Goal: Task Accomplishment & Management: Use online tool/utility

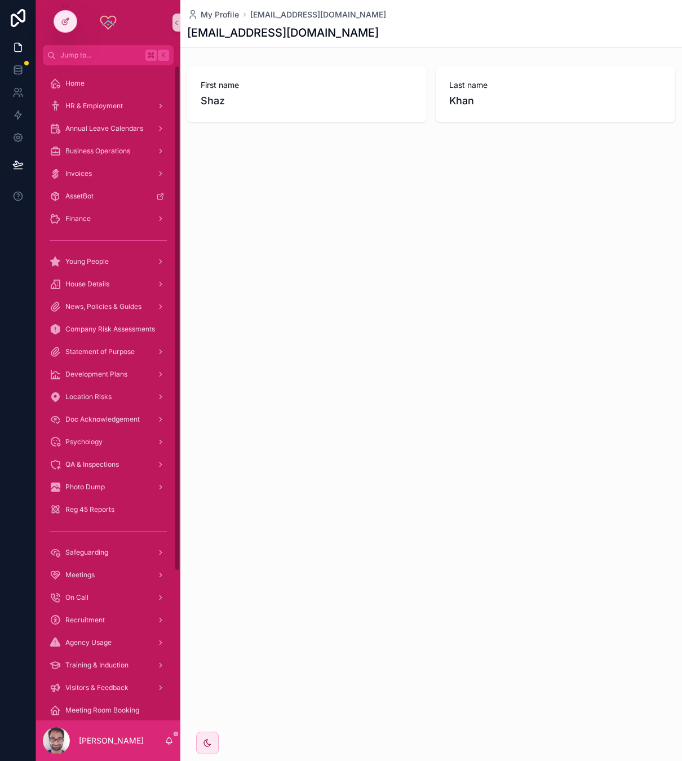
click at [17, 366] on div at bounding box center [18, 380] width 36 height 761
click at [106, 113] on div "HR & Employment" at bounding box center [108, 106] width 117 height 18
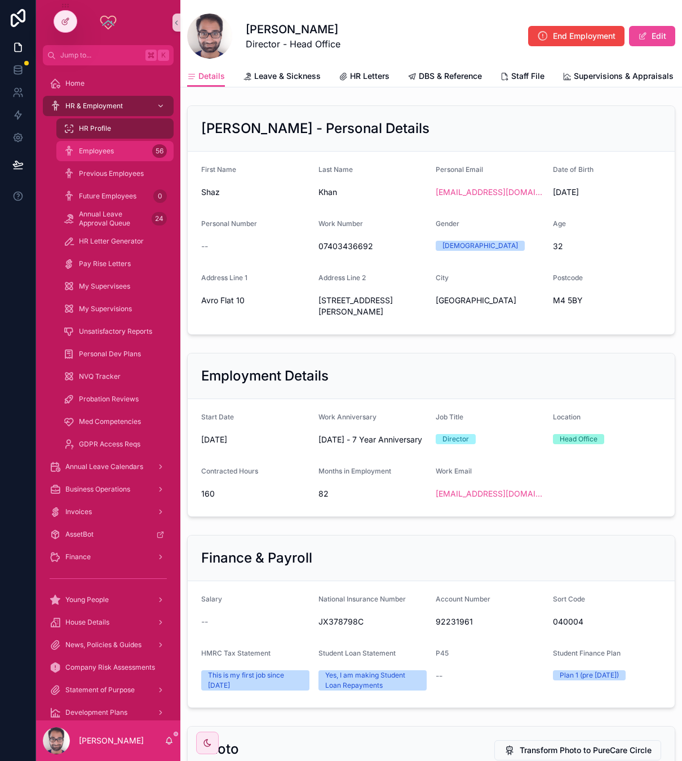
click at [109, 154] on span "Employees" at bounding box center [96, 150] width 35 height 9
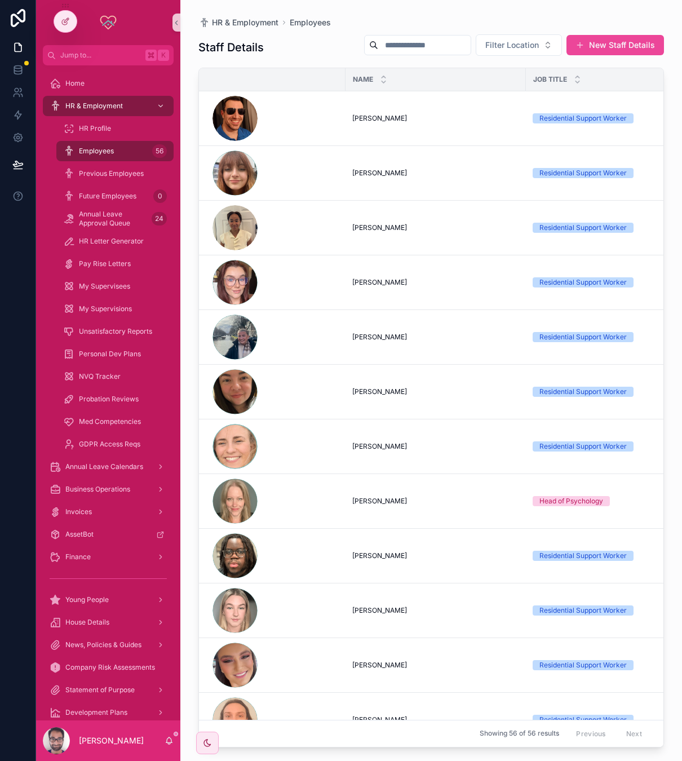
click at [418, 50] on input "scrollable content" at bounding box center [424, 45] width 92 height 16
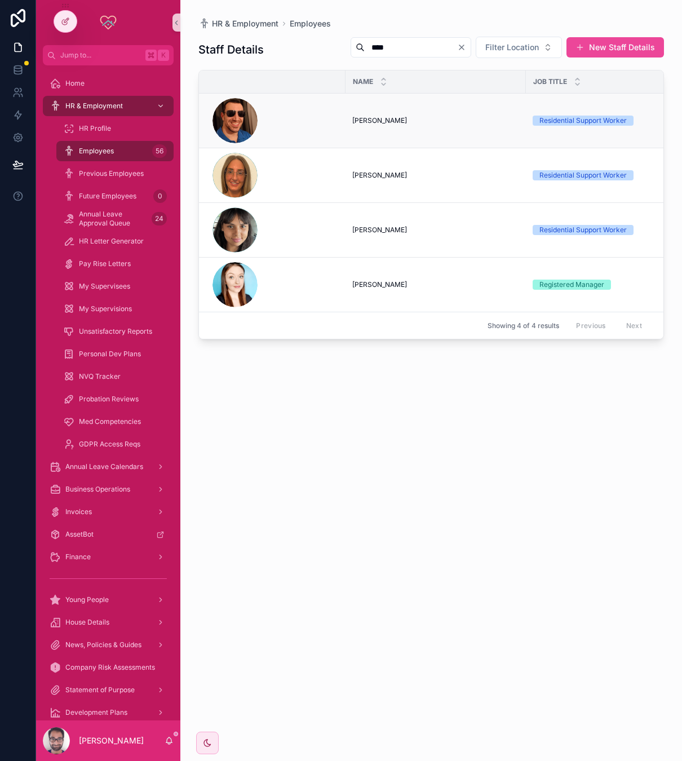
type input "****"
click at [372, 124] on span "[PERSON_NAME]" at bounding box center [379, 120] width 55 height 9
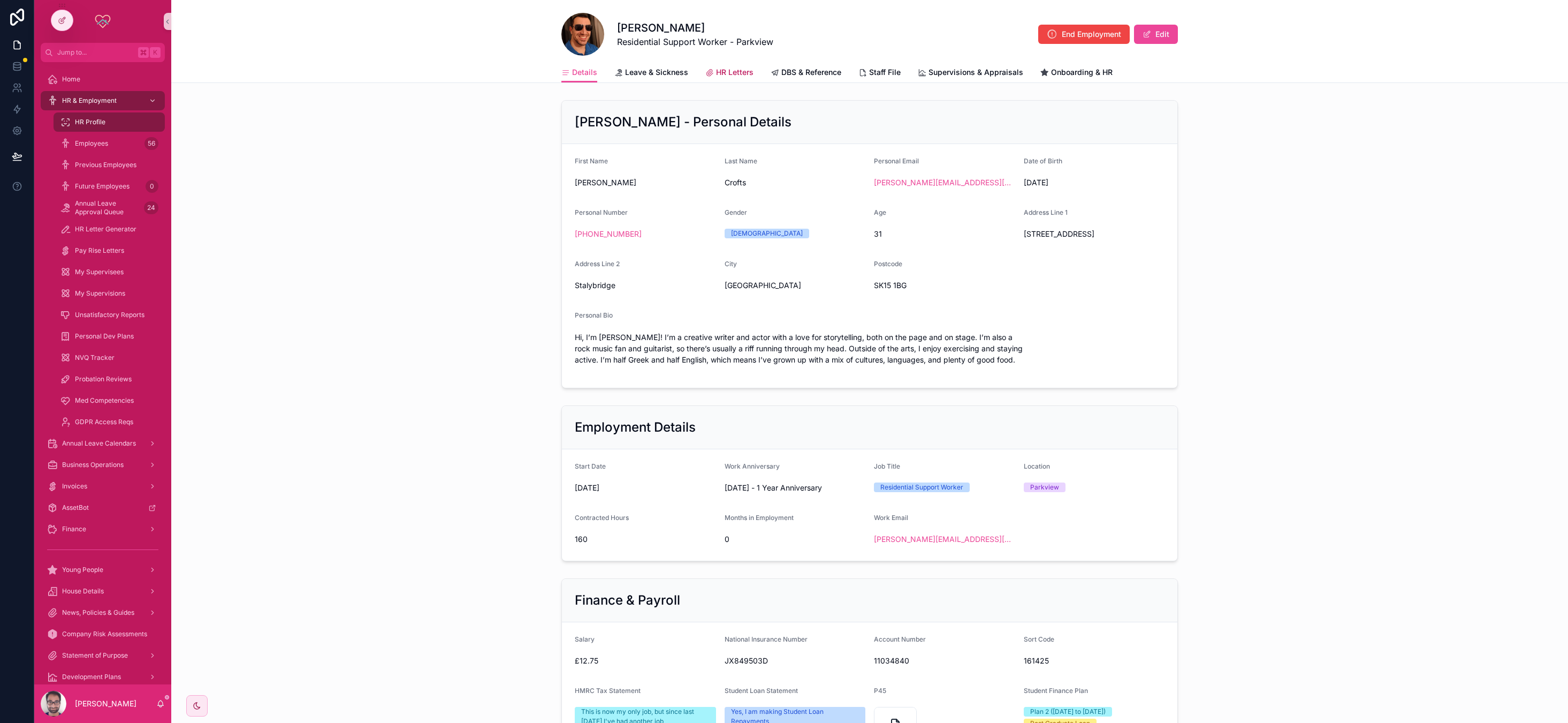
click at [647, 69] on span "HR Letters" at bounding box center [734, 71] width 37 height 10
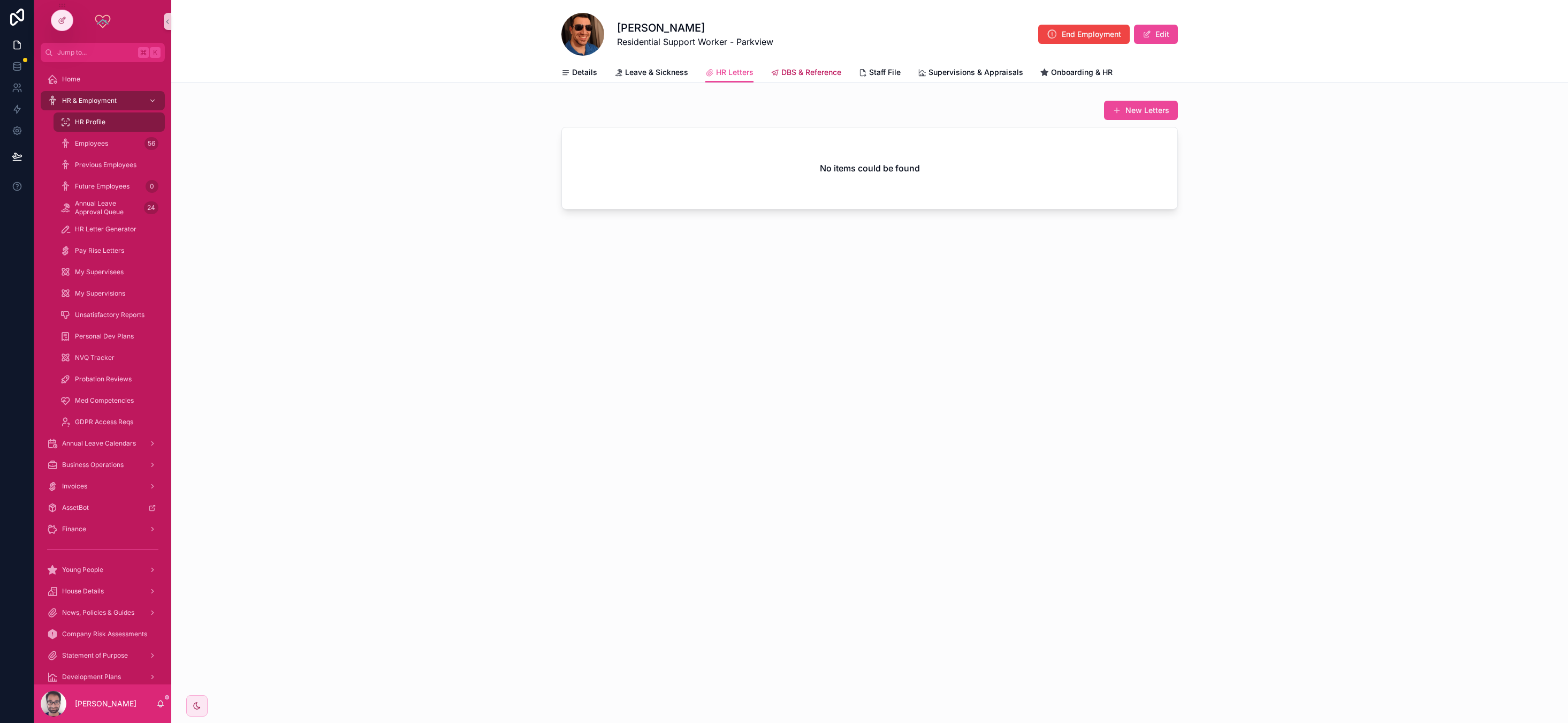
click at [647, 72] on span "DBS & Reference" at bounding box center [811, 71] width 60 height 10
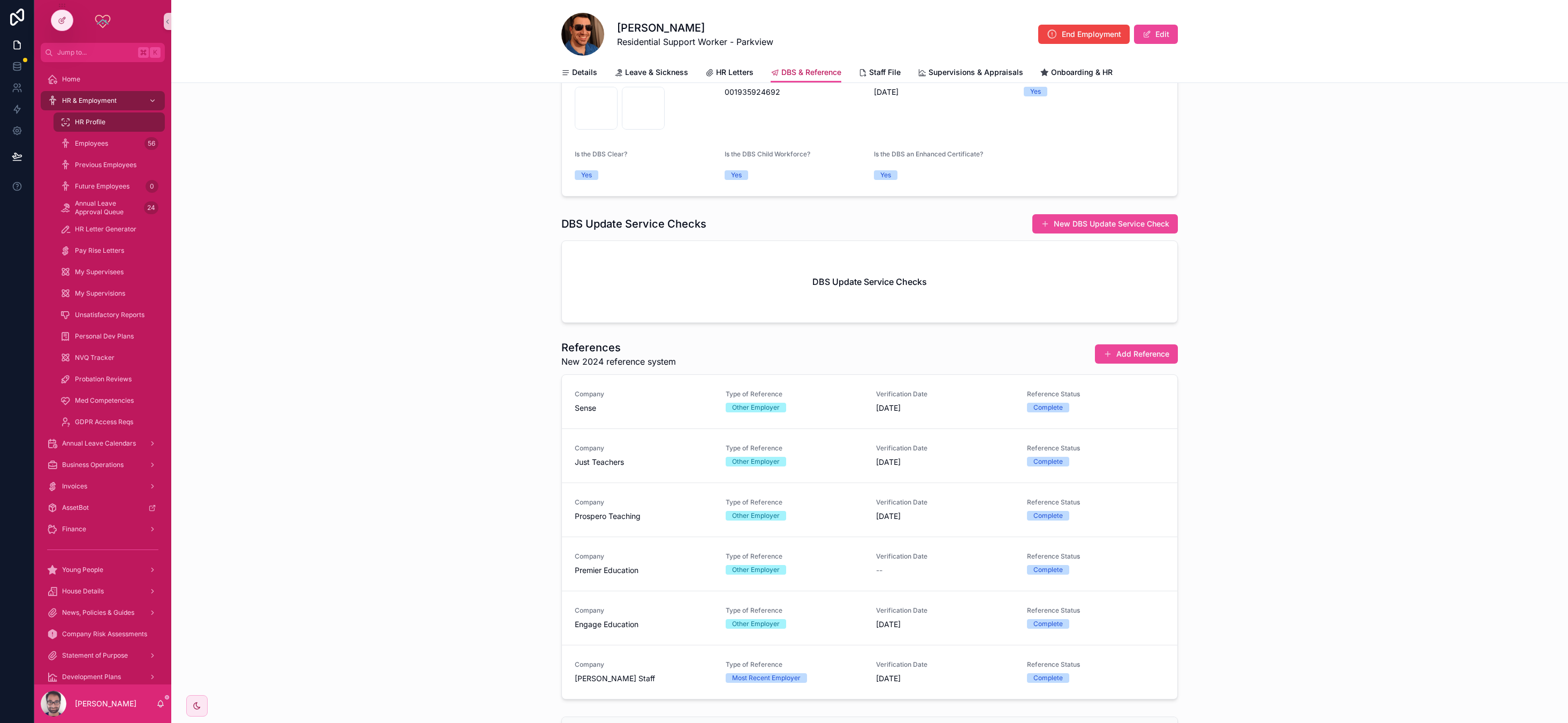
scroll to position [163, 0]
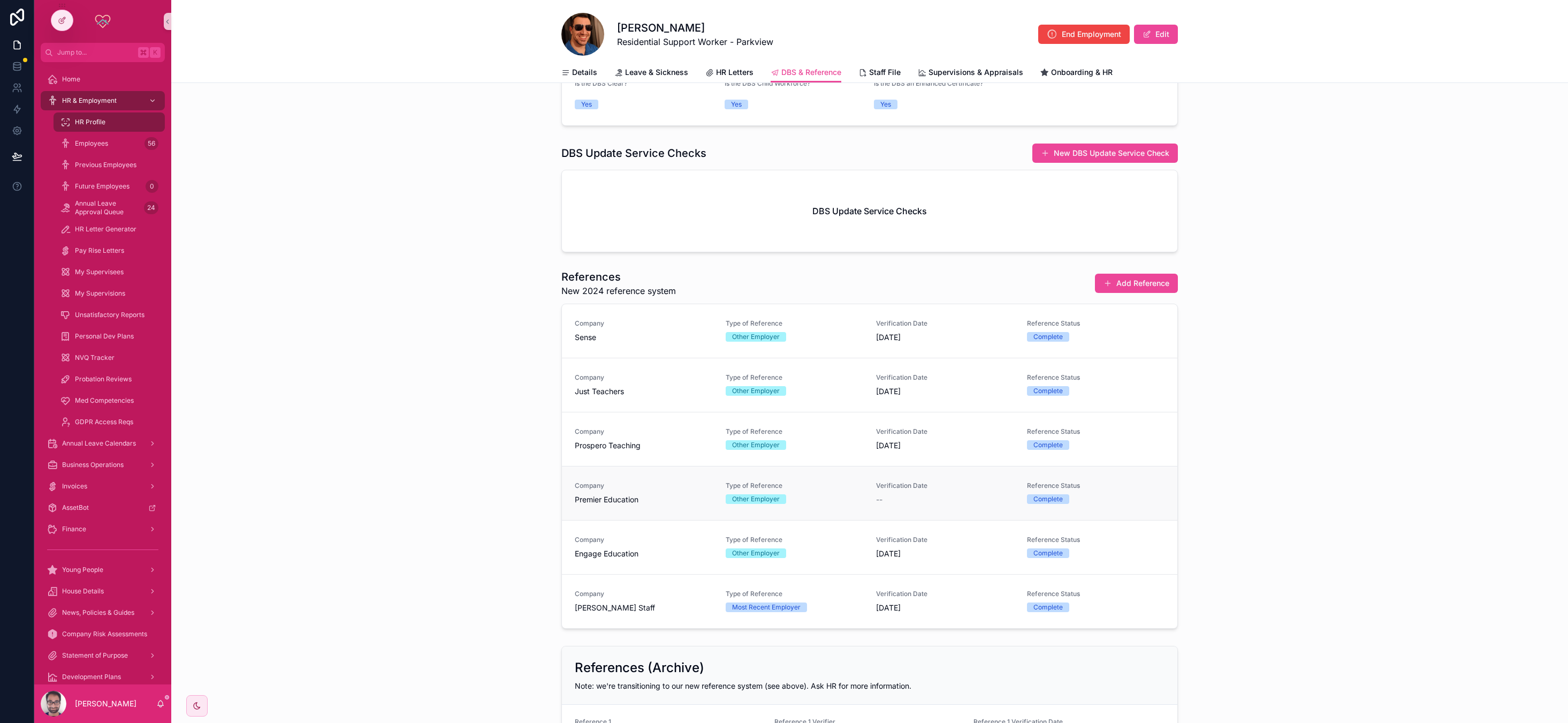
click at [647, 490] on div "Type of Reference Other Employer" at bounding box center [794, 493] width 138 height 23
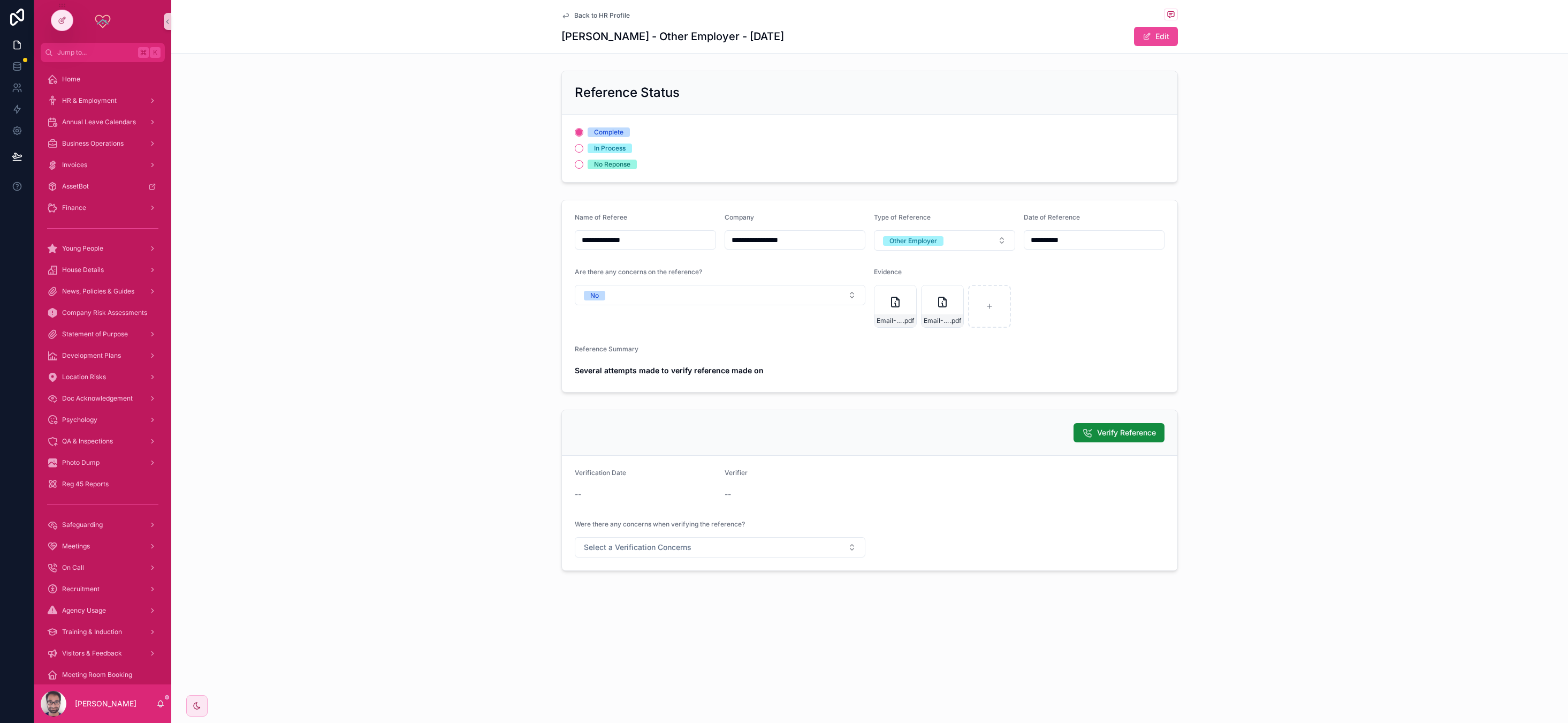
click at [604, 370] on strong "Several attempts made to verify reference made on" at bounding box center [669, 371] width 189 height 10
click at [595, 371] on strong "Several attempts made to verify reference made on" at bounding box center [669, 371] width 189 height 10
drag, startPoint x: 595, startPoint y: 371, endPoint x: 757, endPoint y: 370, distance: 162.0
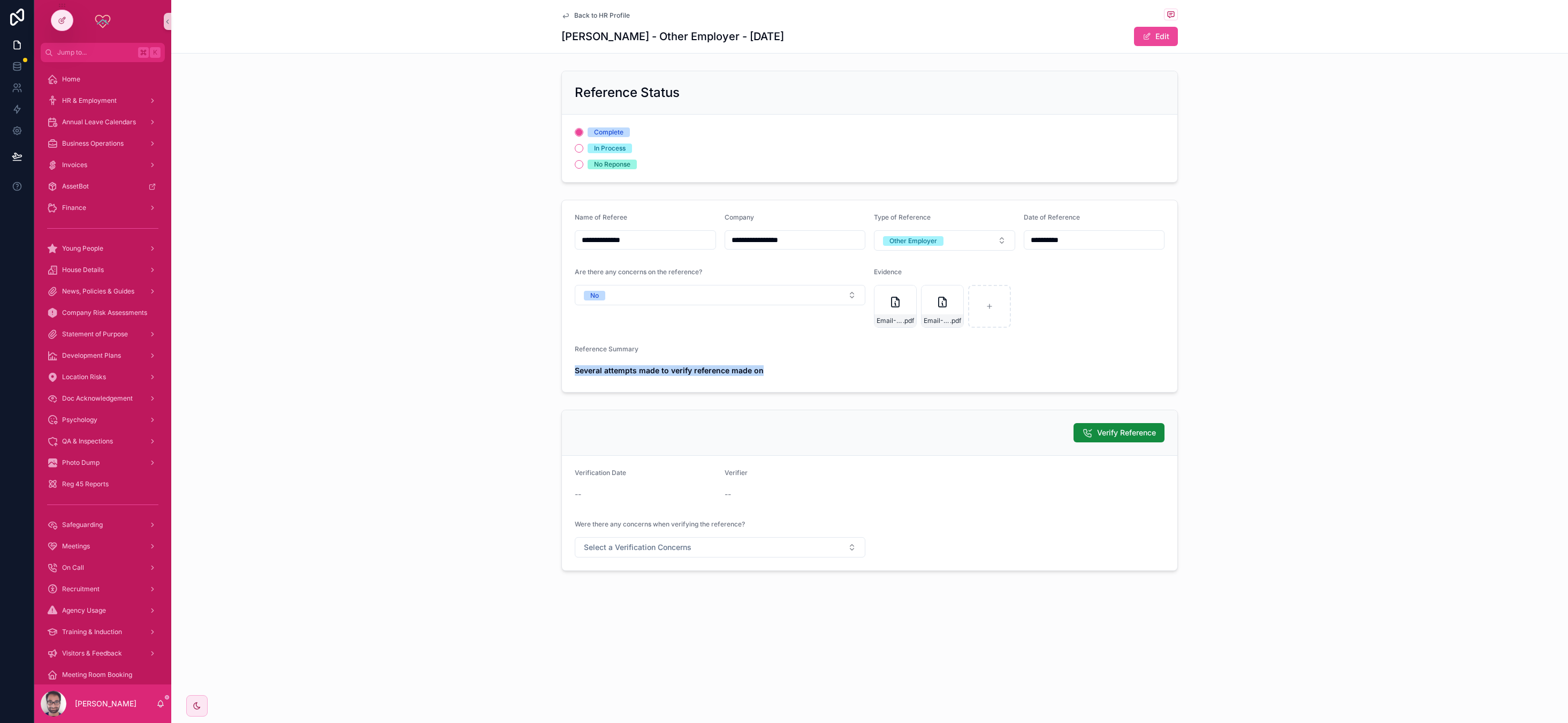
click at [647, 370] on strong "Several attempts made to verify reference made on" at bounding box center [669, 371] width 189 height 10
click at [647, 372] on strong "Several attempts made to verify reference made on" at bounding box center [669, 371] width 189 height 10
drag, startPoint x: 757, startPoint y: 372, endPoint x: 731, endPoint y: 372, distance: 26.0
click at [647, 372] on strong "Several attempts made to verify reference made on" at bounding box center [669, 371] width 189 height 10
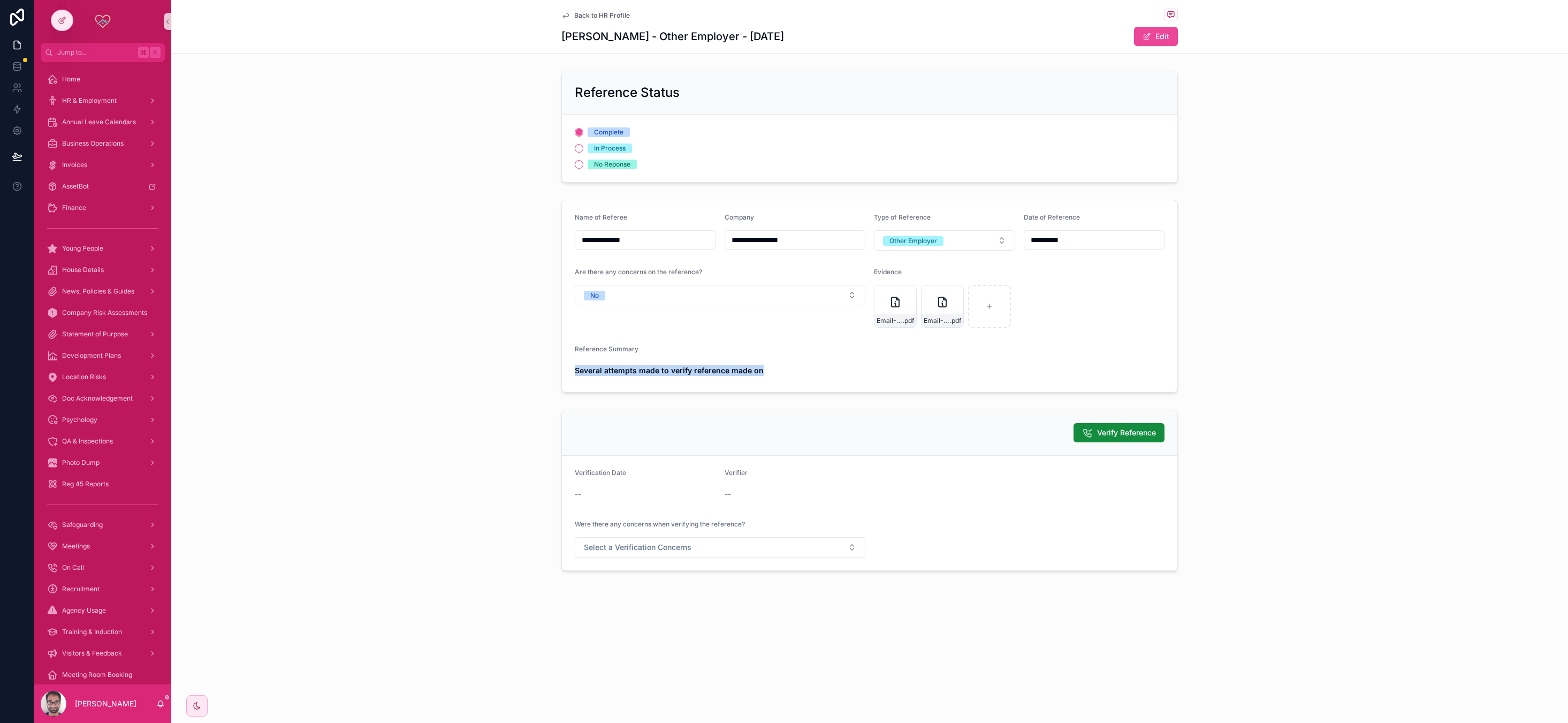
click at [647, 372] on strong "Several attempts made to verify reference made on" at bounding box center [669, 371] width 189 height 10
click at [647, 165] on div "Reference Status Complete In Process No Reponse" at bounding box center [869, 126] width 1397 height 121
click at [605, 18] on span "Back to HR Profile" at bounding box center [602, 15] width 56 height 9
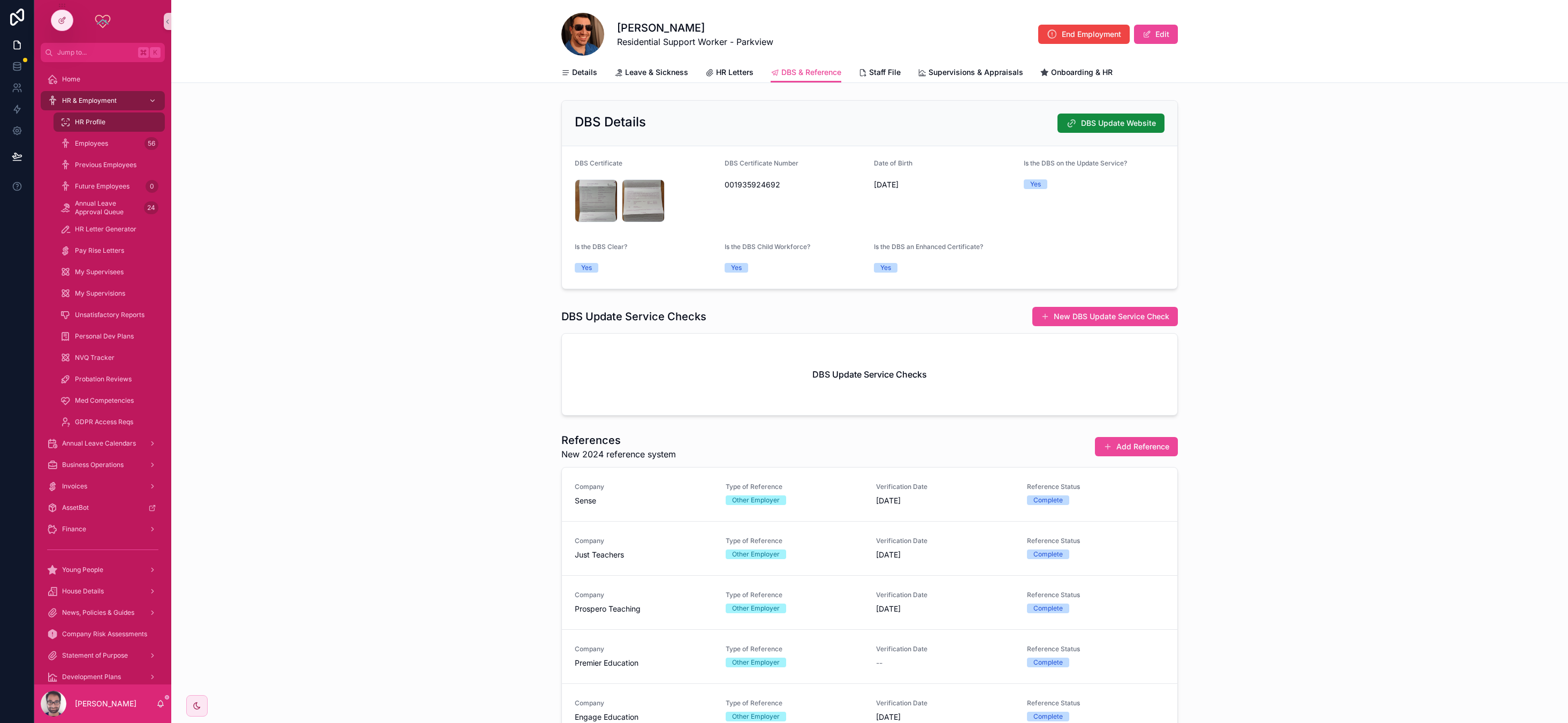
scroll to position [170, 0]
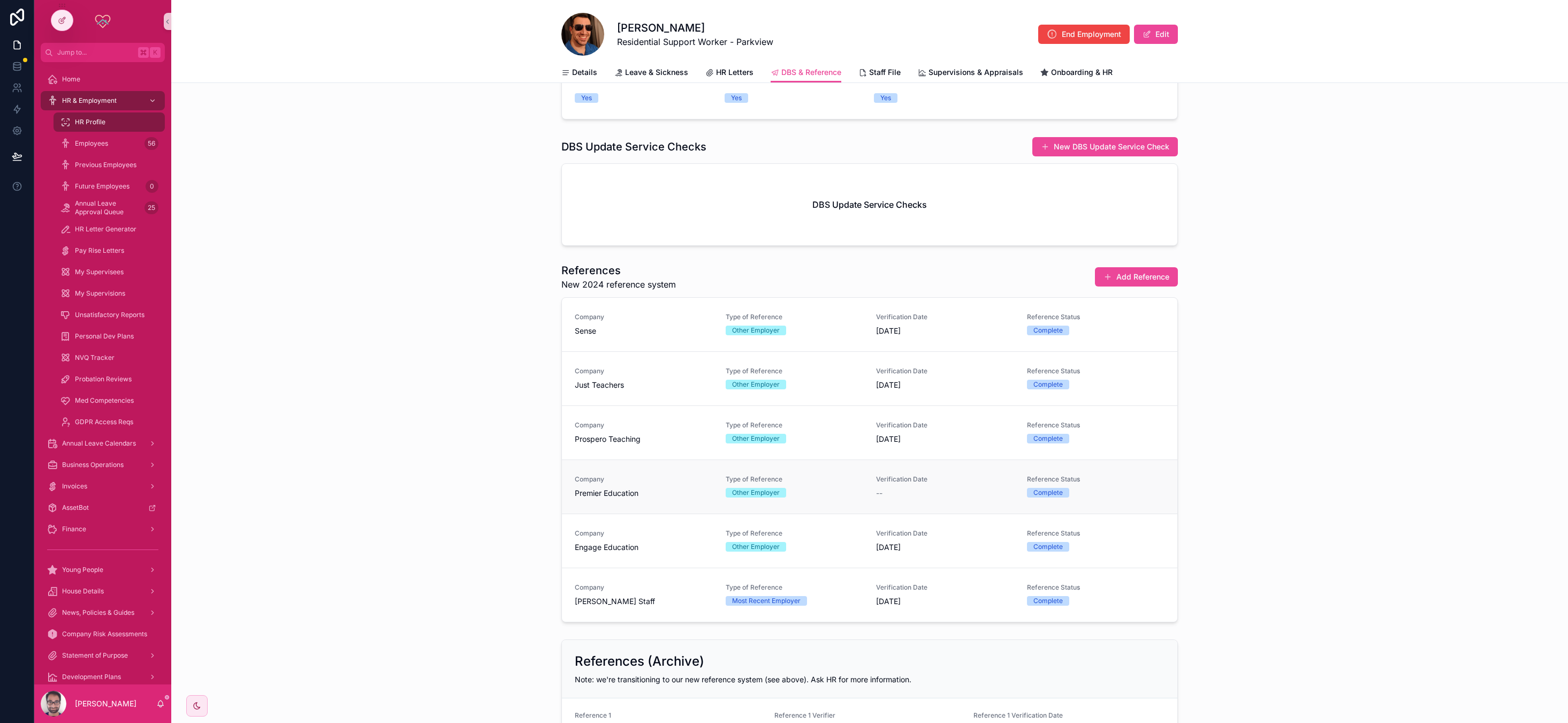
click at [647, 484] on div "Type of Reference Other Employer" at bounding box center [794, 486] width 138 height 23
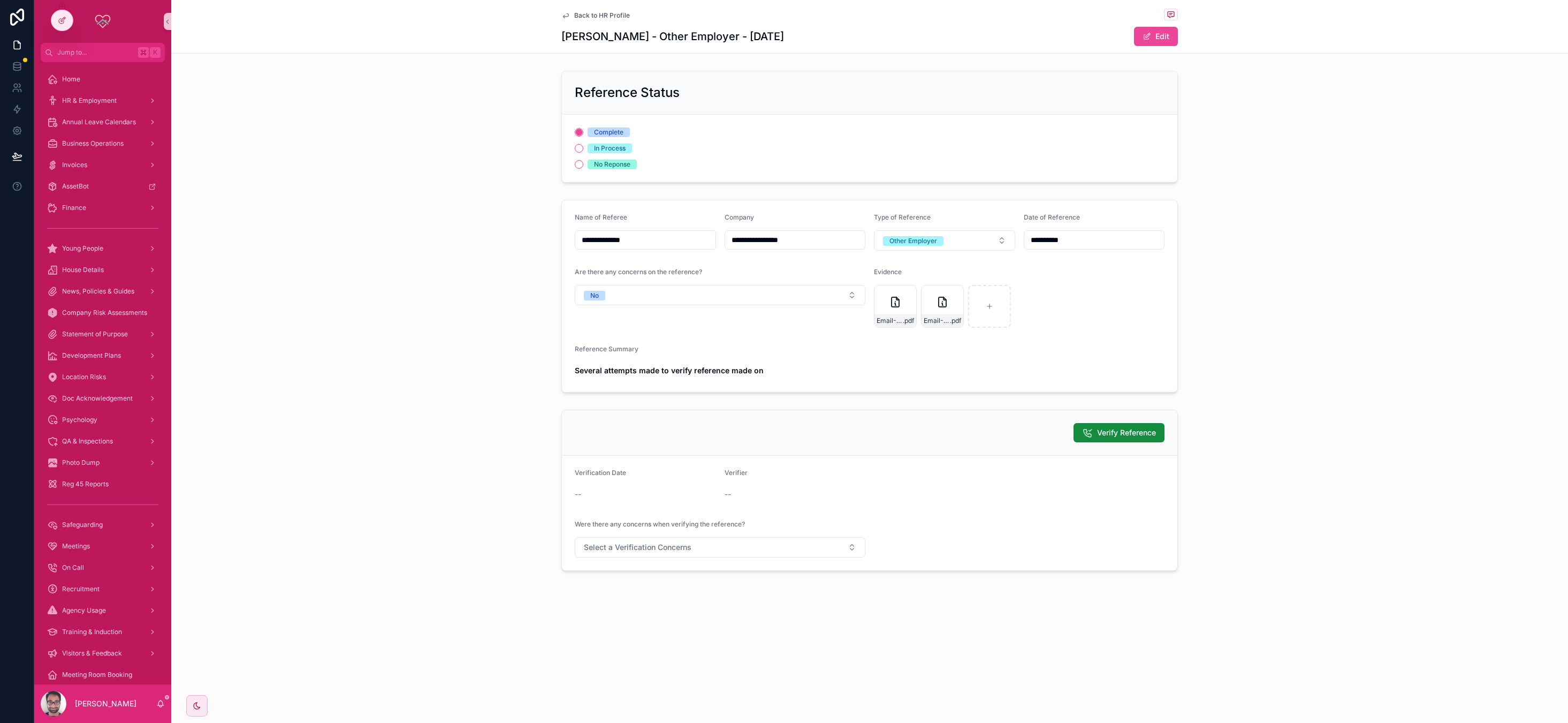
click at [647, 371] on strong "Several attempts made to verify reference made on" at bounding box center [669, 371] width 189 height 10
click at [613, 14] on span "Back to HR Profile" at bounding box center [602, 15] width 56 height 9
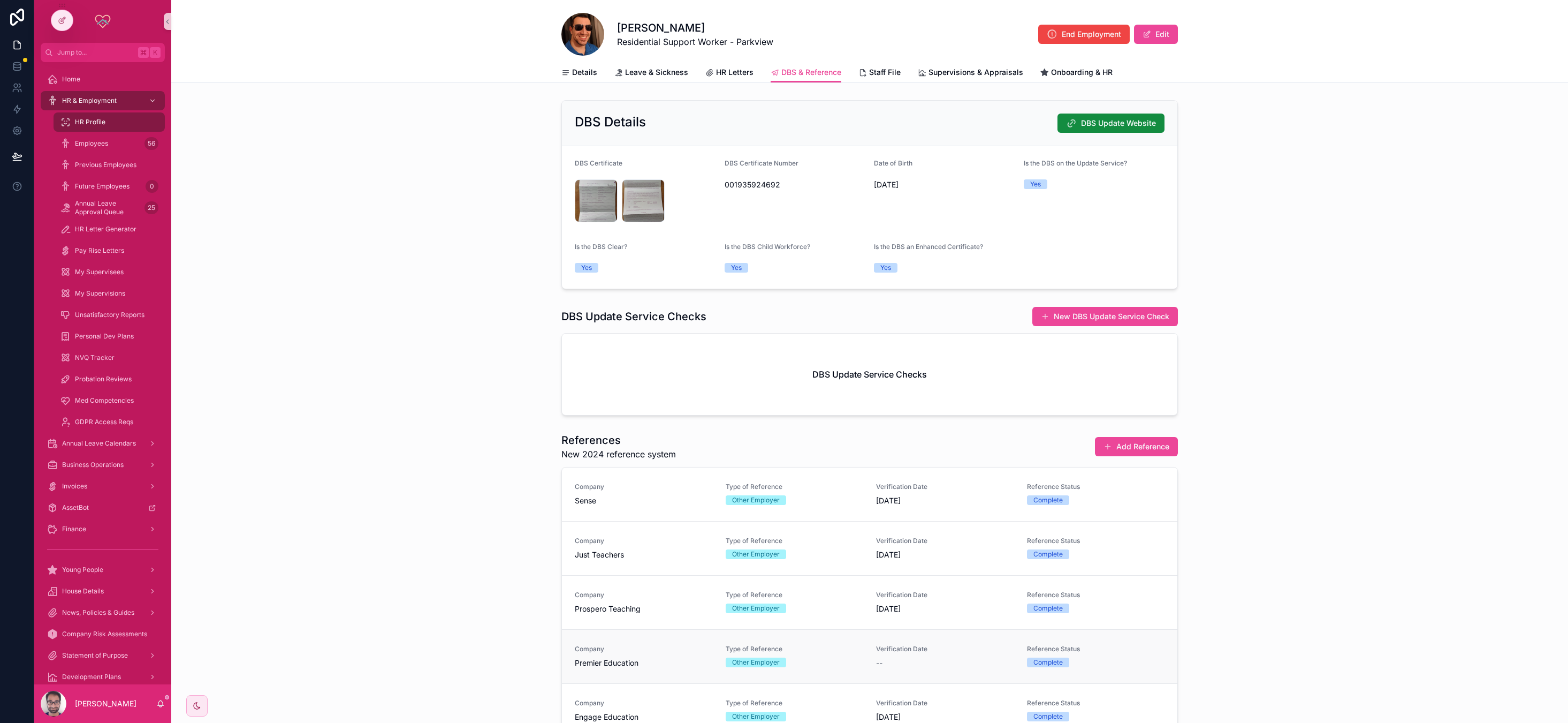
scroll to position [226, 0]
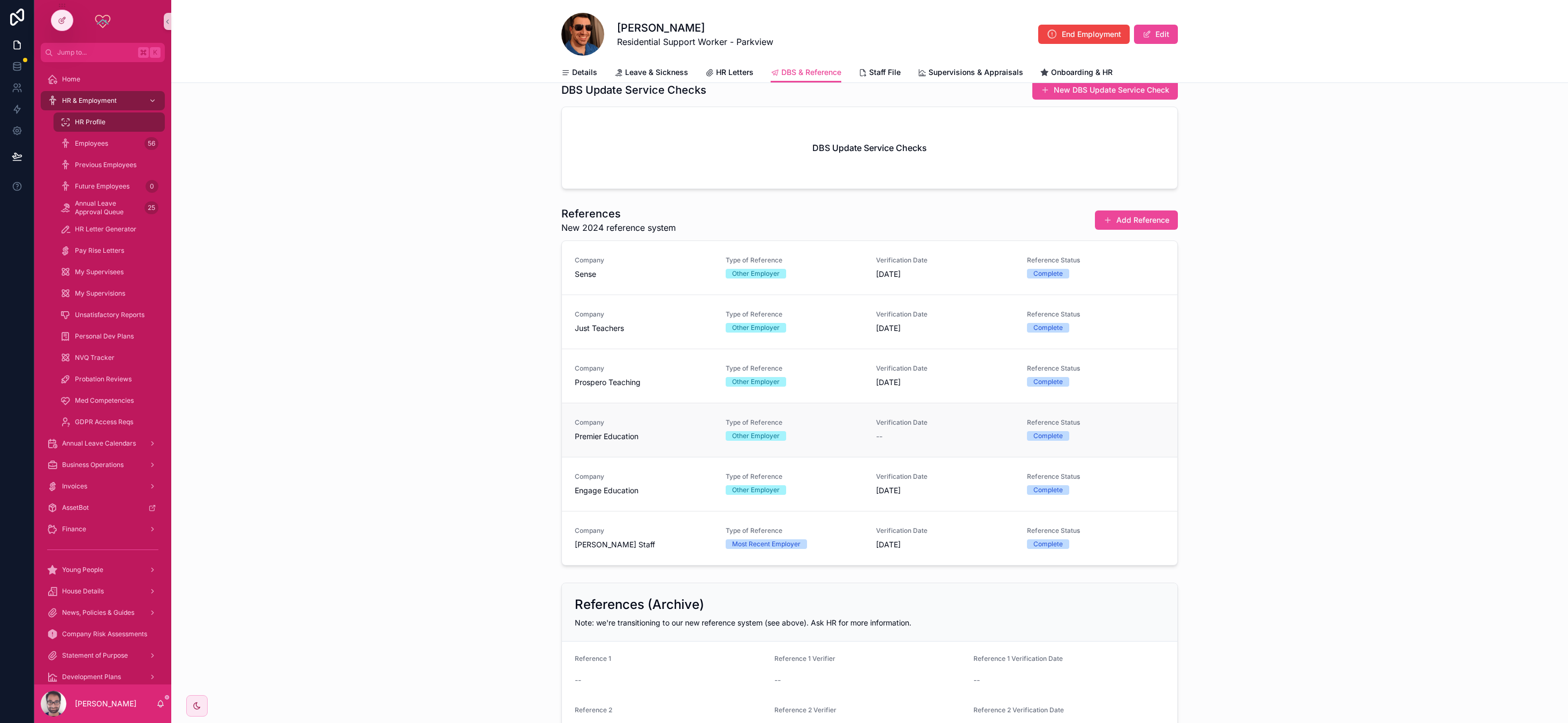
click at [647, 428] on div "Type of Reference Other Employer" at bounding box center [794, 429] width 138 height 23
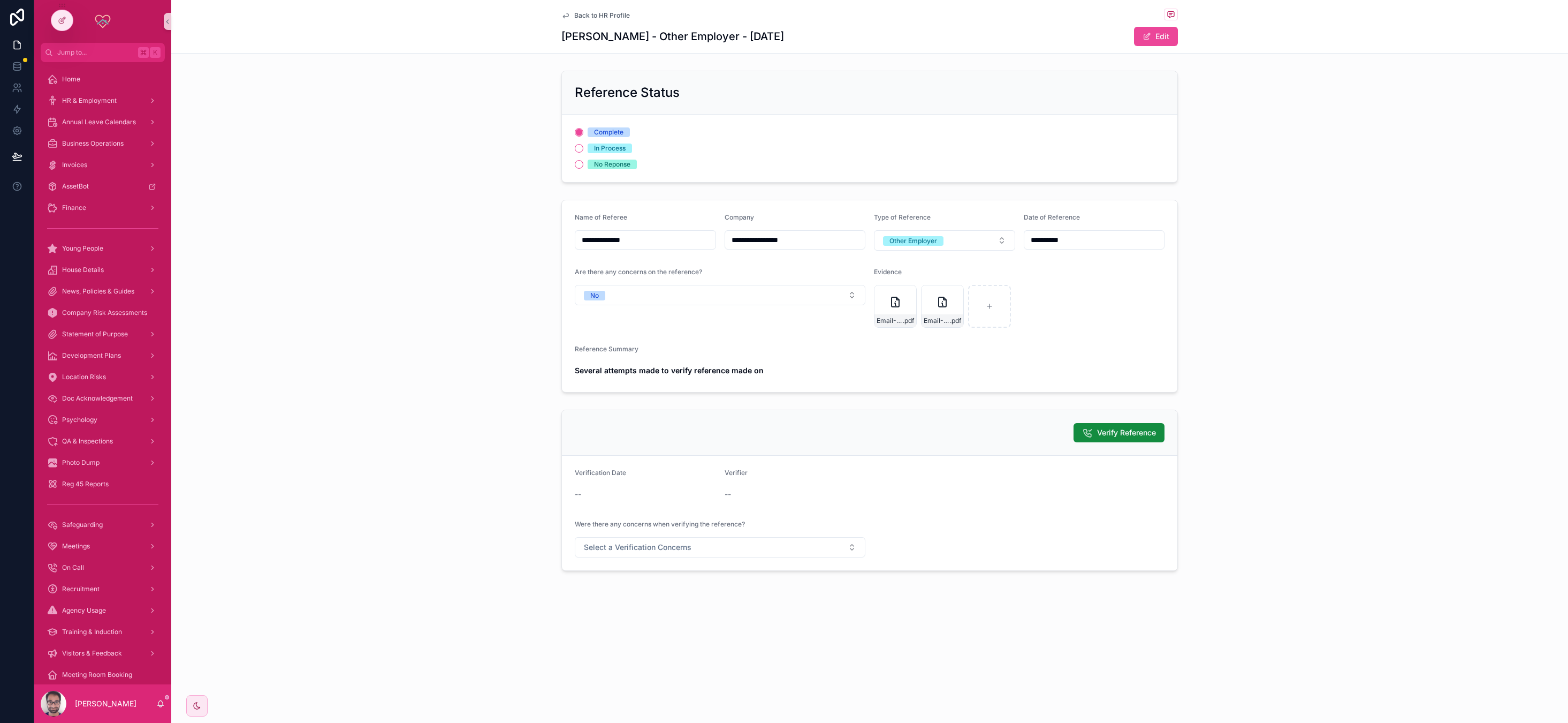
click at [647, 370] on strong "Several attempts made to verify reference made on" at bounding box center [669, 371] width 189 height 10
click at [647, 371] on strong "Several attempts made to verify reference made on" at bounding box center [669, 371] width 189 height 10
click at [647, 372] on strong "Several attempts made to verify reference made on" at bounding box center [669, 371] width 189 height 10
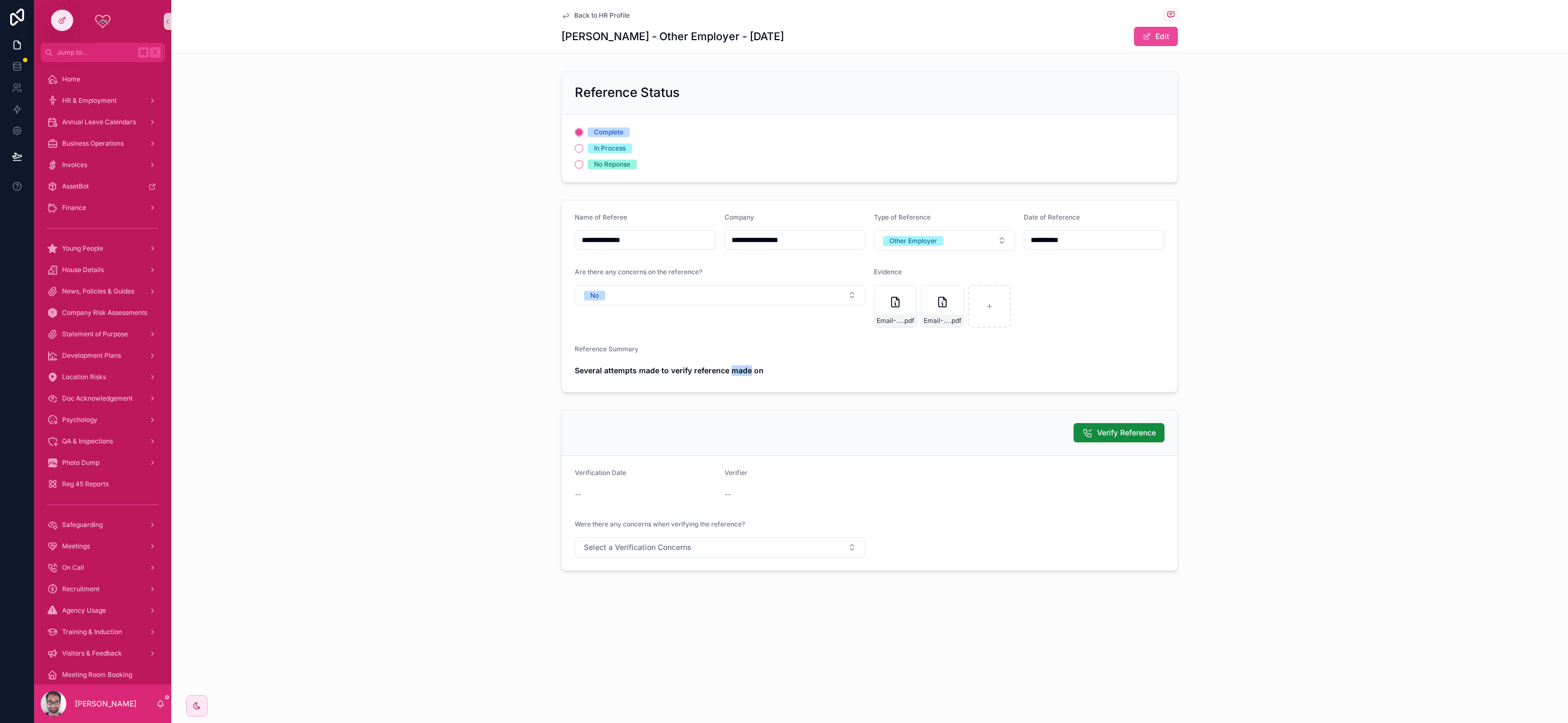
click at [647, 372] on strong "Several attempts made to verify reference made on" at bounding box center [669, 371] width 189 height 10
click at [621, 20] on div "Back to HR Profile" at bounding box center [869, 15] width 616 height 13
click at [620, 18] on span "Back to HR Profile" at bounding box center [602, 15] width 56 height 9
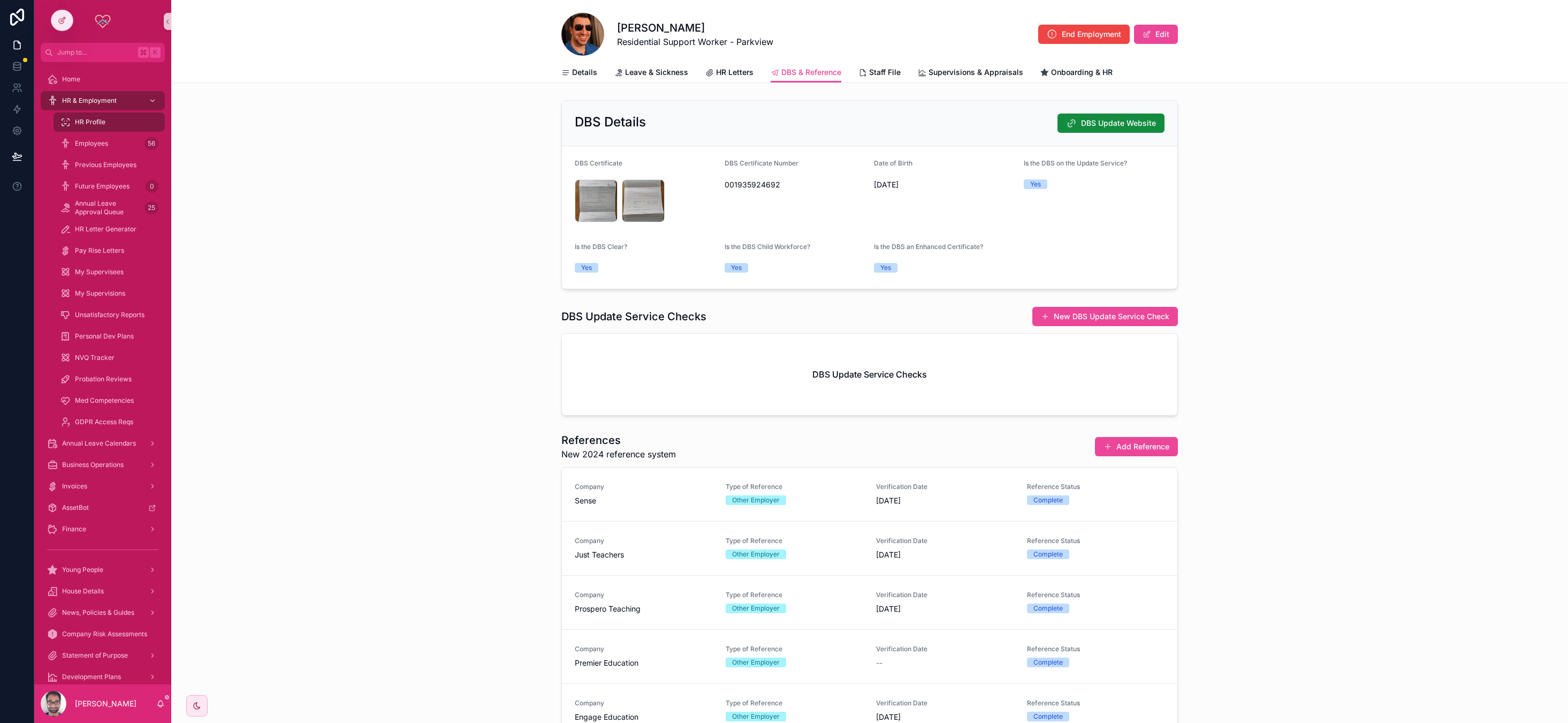
scroll to position [131, 0]
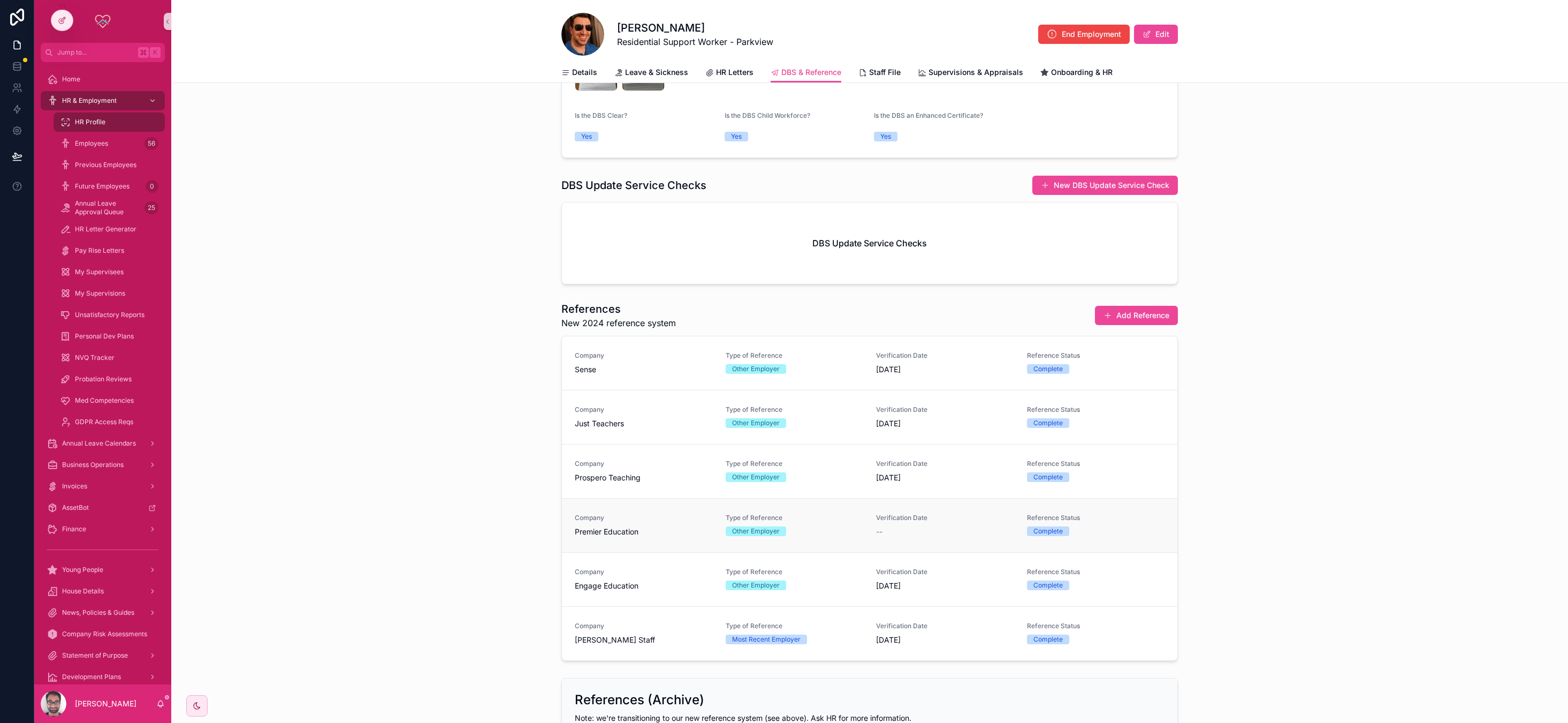
click at [647, 529] on div "--" at bounding box center [944, 531] width 138 height 10
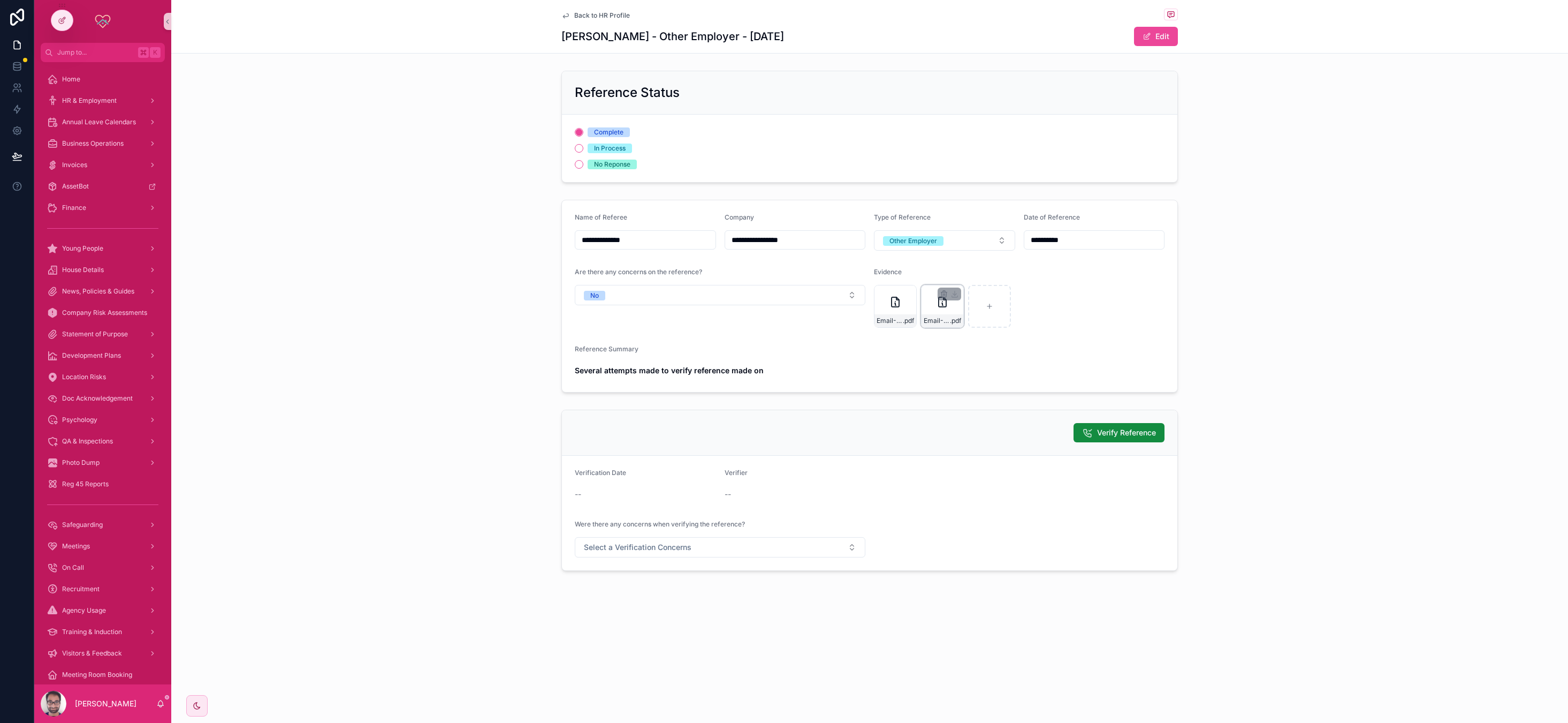
click at [647, 307] on icon "scrollable content" at bounding box center [942, 302] width 13 height 13
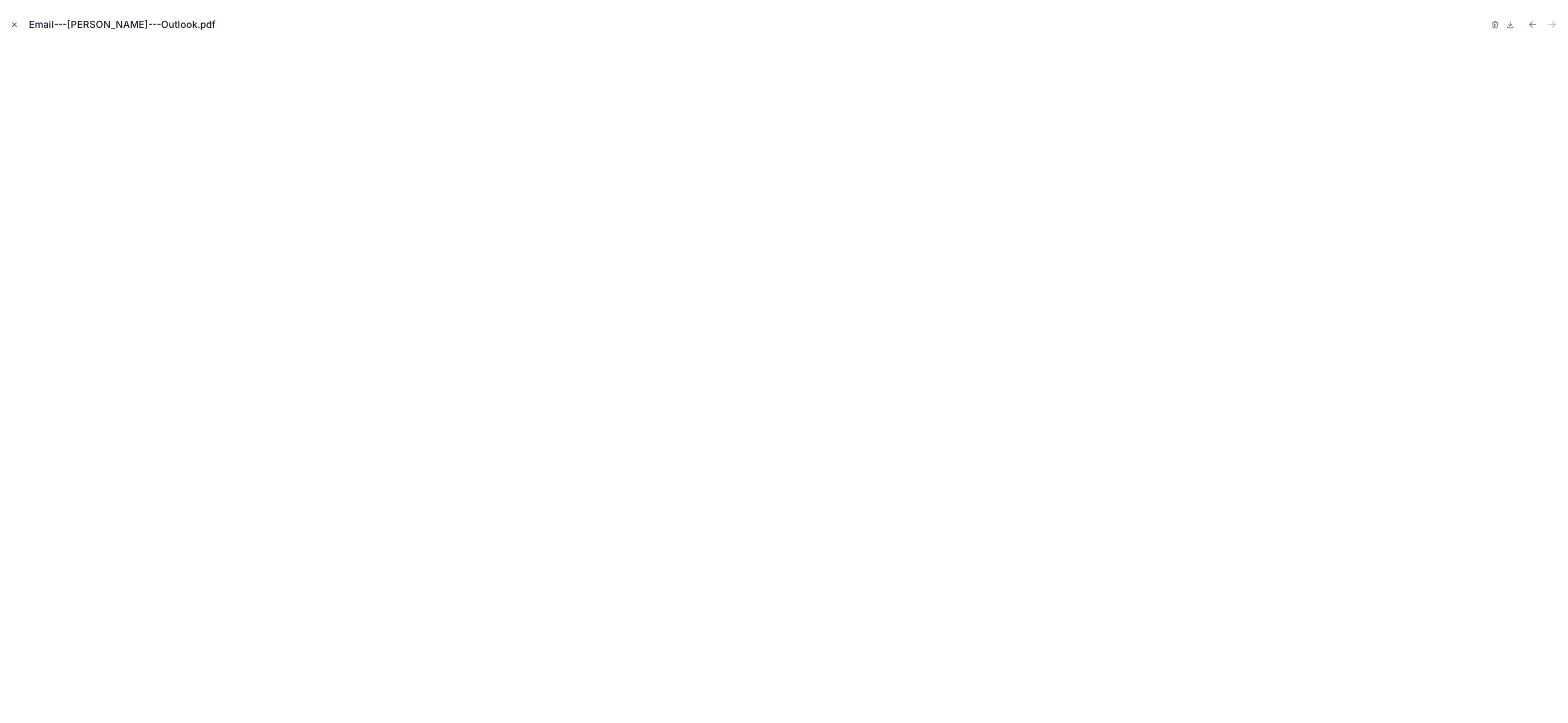
click at [14, 24] on icon "Close modal" at bounding box center [14, 25] width 8 height 8
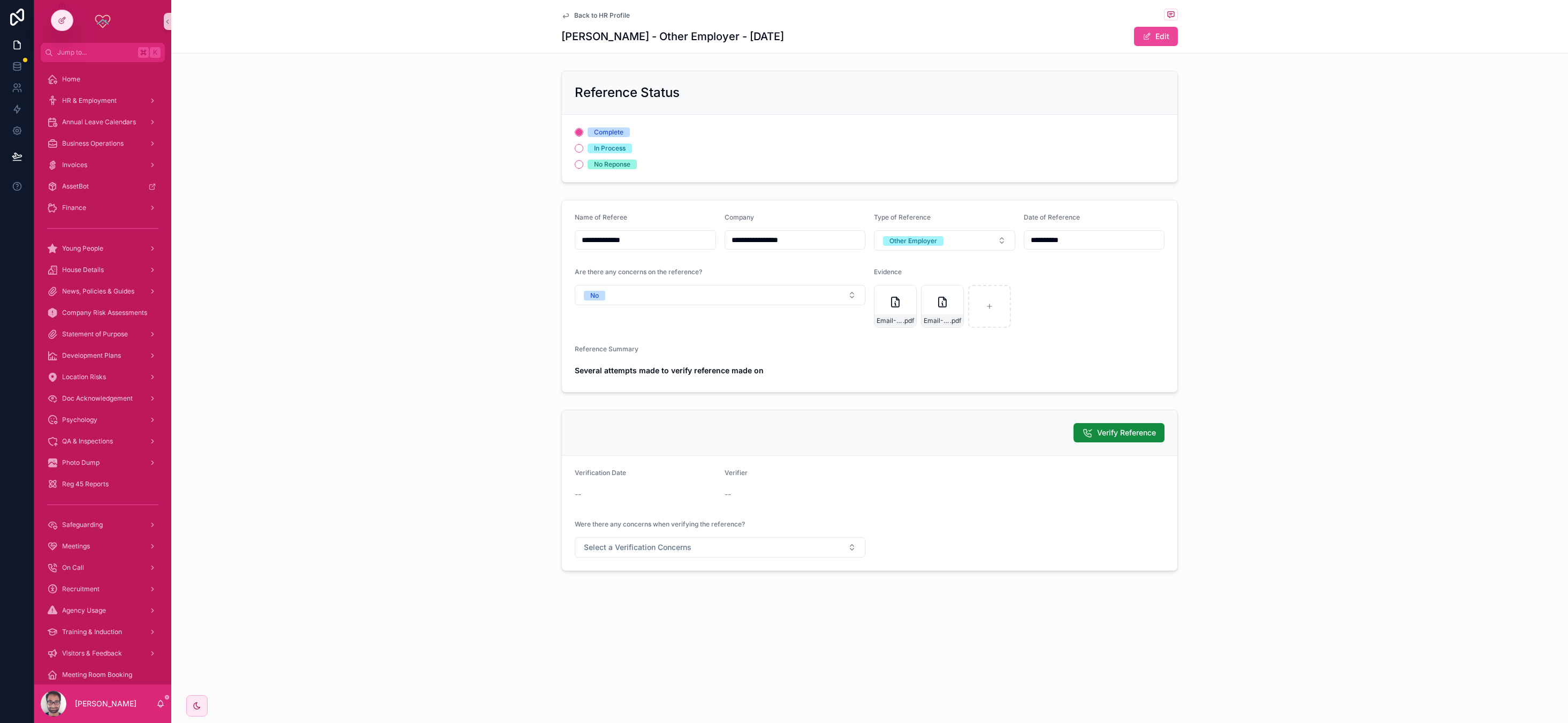
click at [614, 15] on span "Back to HR Profile" at bounding box center [602, 15] width 56 height 9
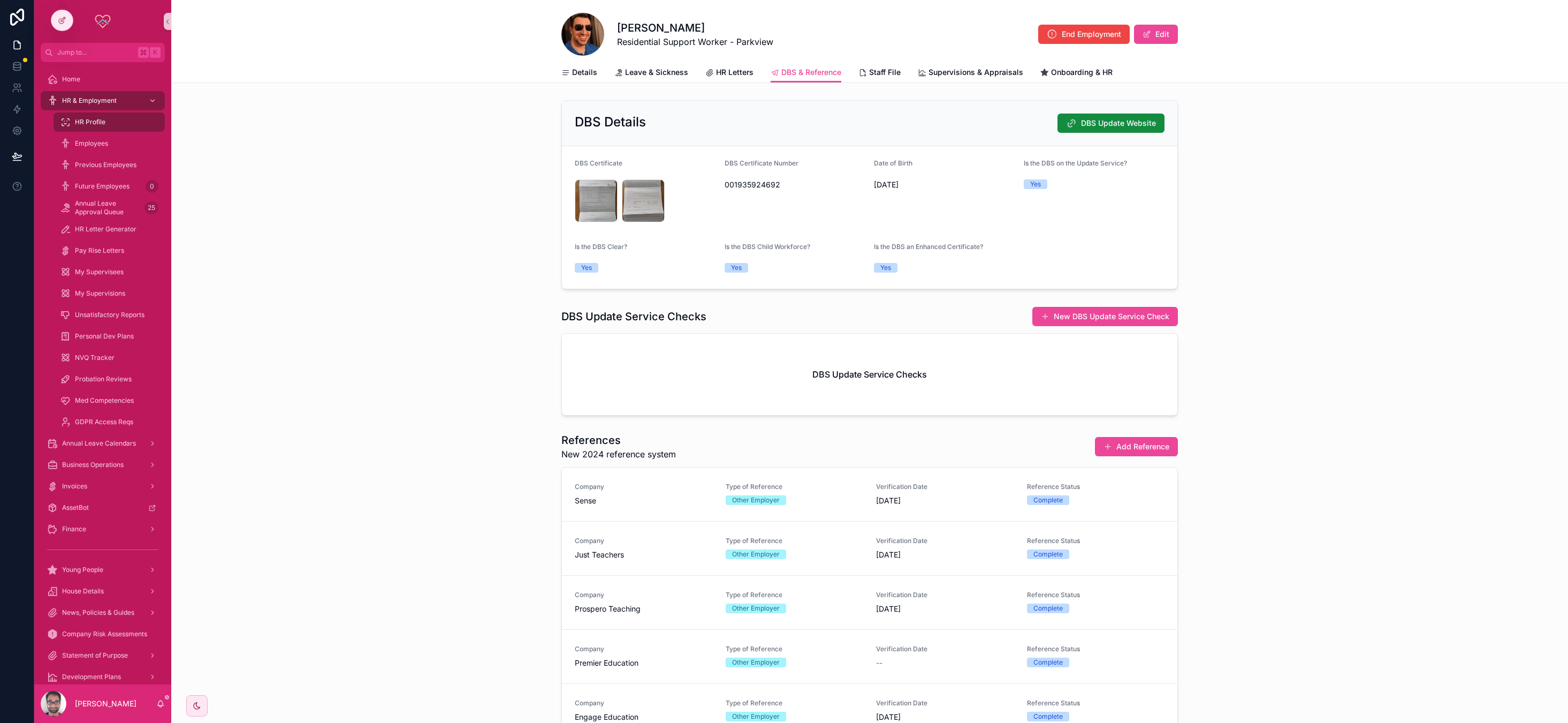
scroll to position [200, 0]
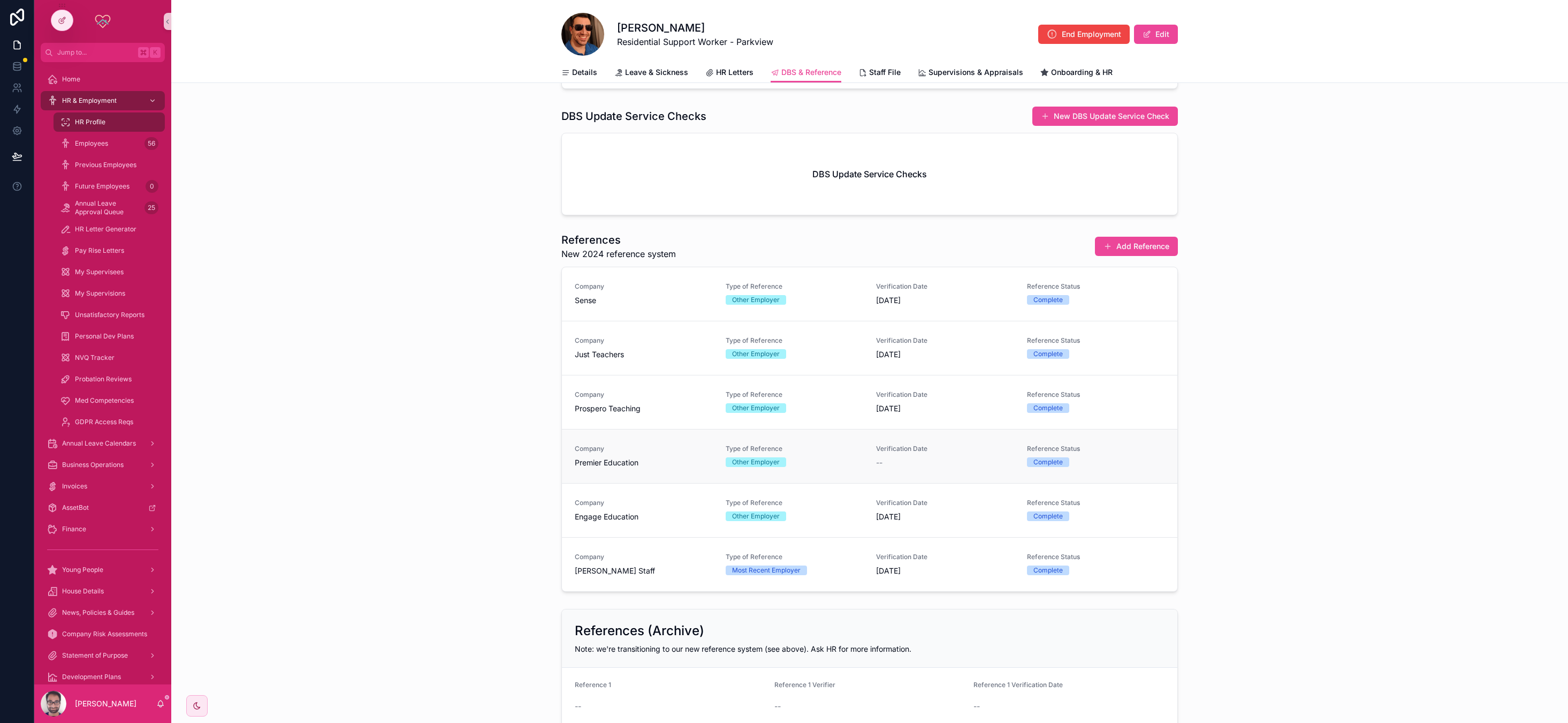
click at [647, 456] on div "Type of Reference Other Employer" at bounding box center [794, 456] width 138 height 23
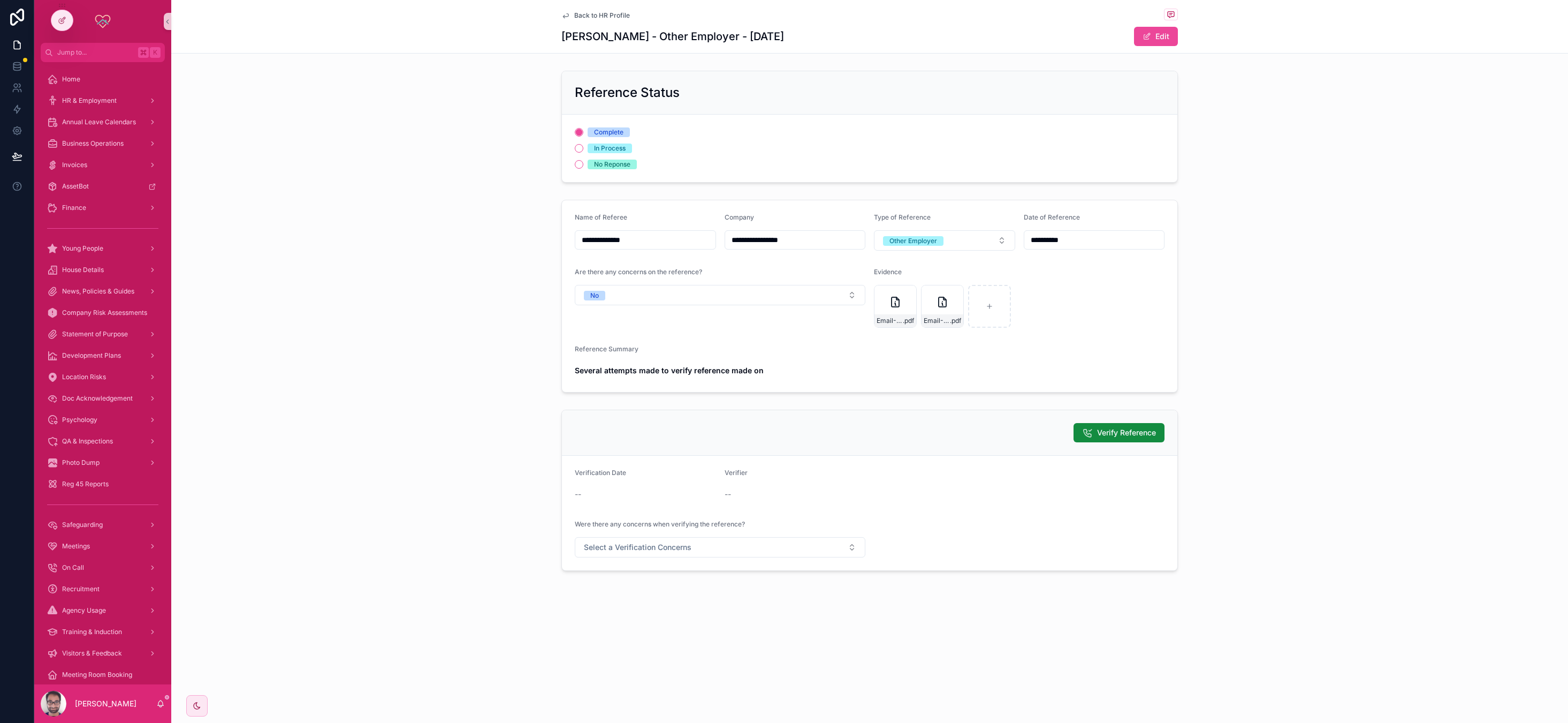
click at [647, 371] on strong "Several attempts made to verify reference made on" at bounding box center [669, 371] width 189 height 10
click at [647, 371] on strong "Several attempts made to verify reference made on 20/" at bounding box center [676, 371] width 203 height 10
click at [647, 376] on div "Several attempts made to verify reference made on 20/" at bounding box center [869, 371] width 590 height 17
click at [503, 366] on div "**********" at bounding box center [869, 296] width 1397 height 201
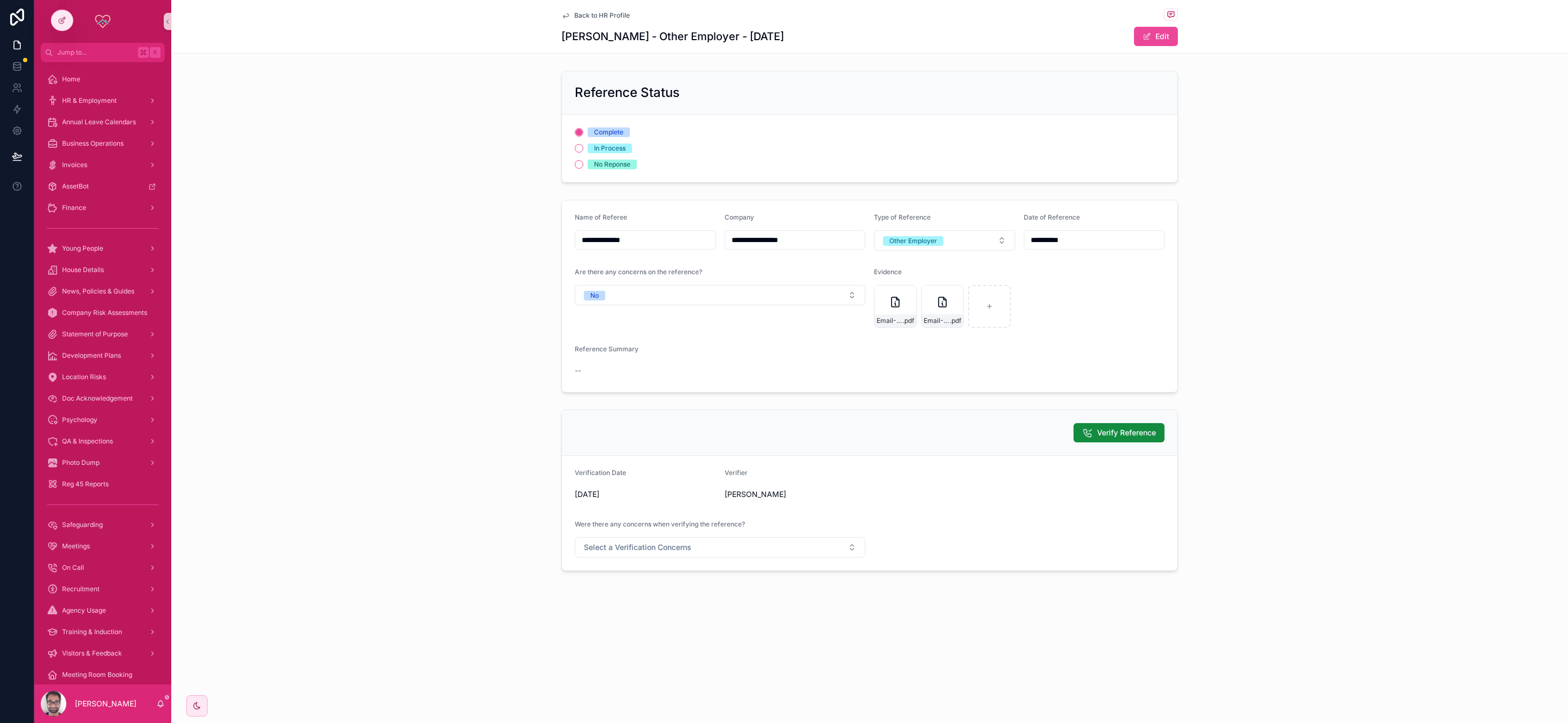
click at [614, 13] on span "Back to HR Profile" at bounding box center [602, 15] width 56 height 9
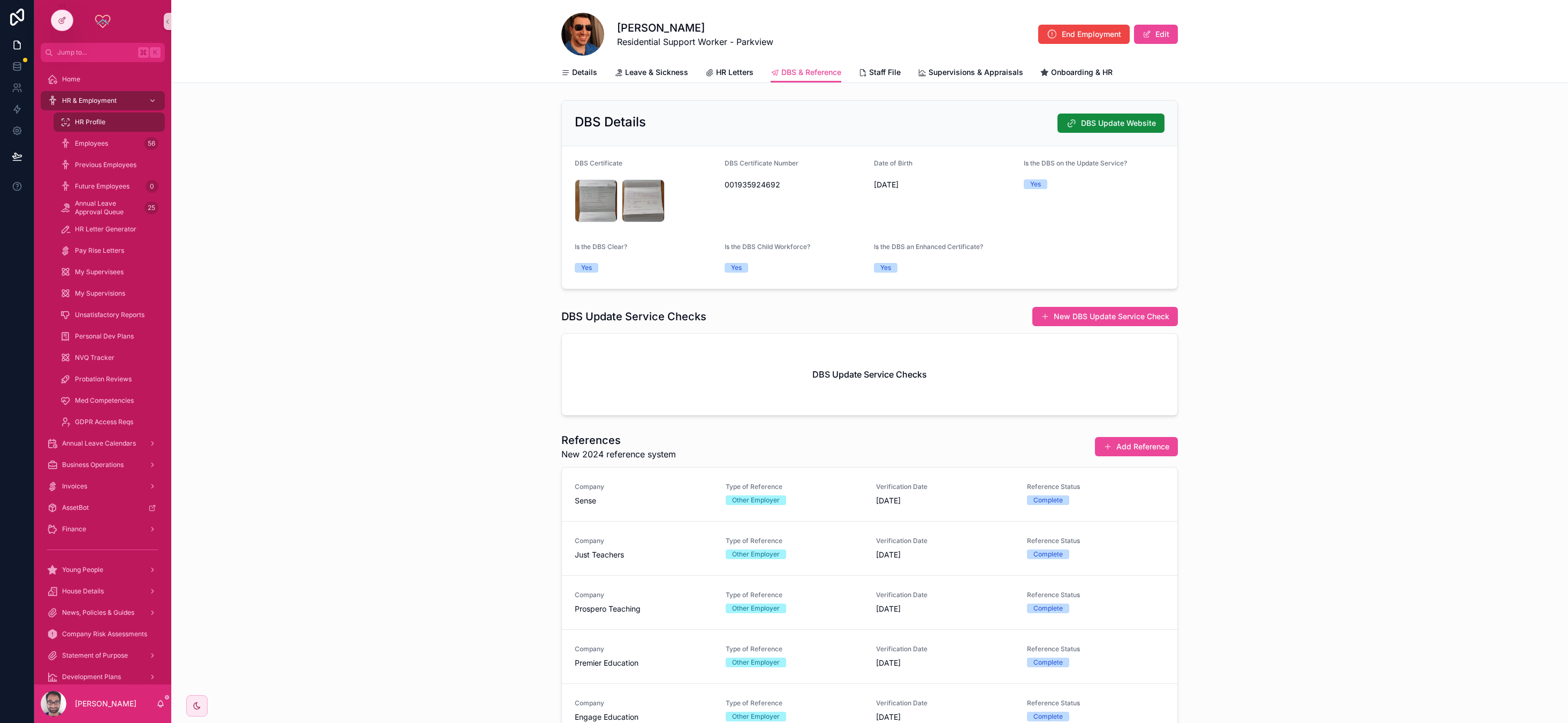
click at [458, 110] on div "DBS Details DBS Update Website DBS Certificate pro-BVvPcqjF .jpeg pro-gdNVeGOD …" at bounding box center [869, 195] width 1397 height 198
click at [587, 77] on span "Details" at bounding box center [584, 71] width 25 height 10
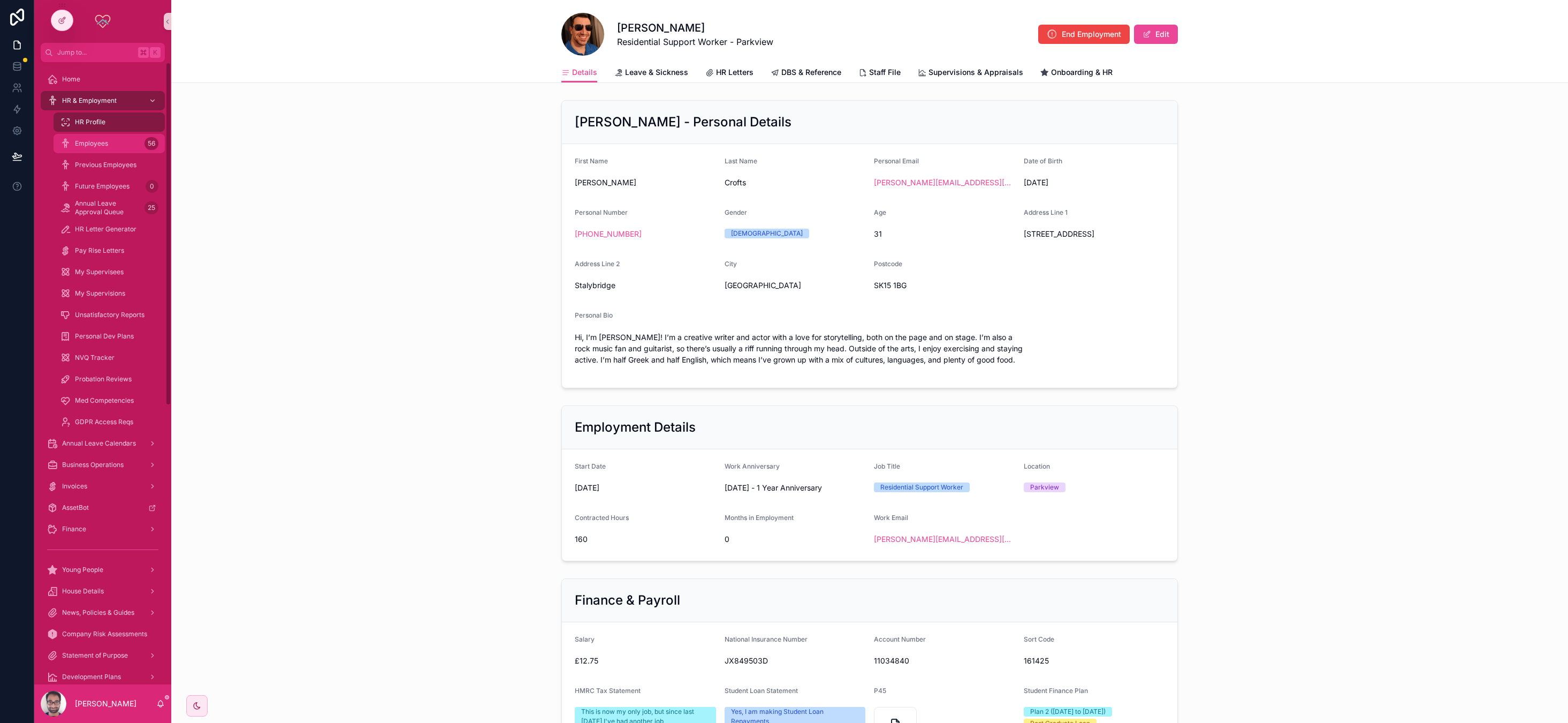
click at [104, 146] on span "Employees" at bounding box center [91, 143] width 33 height 9
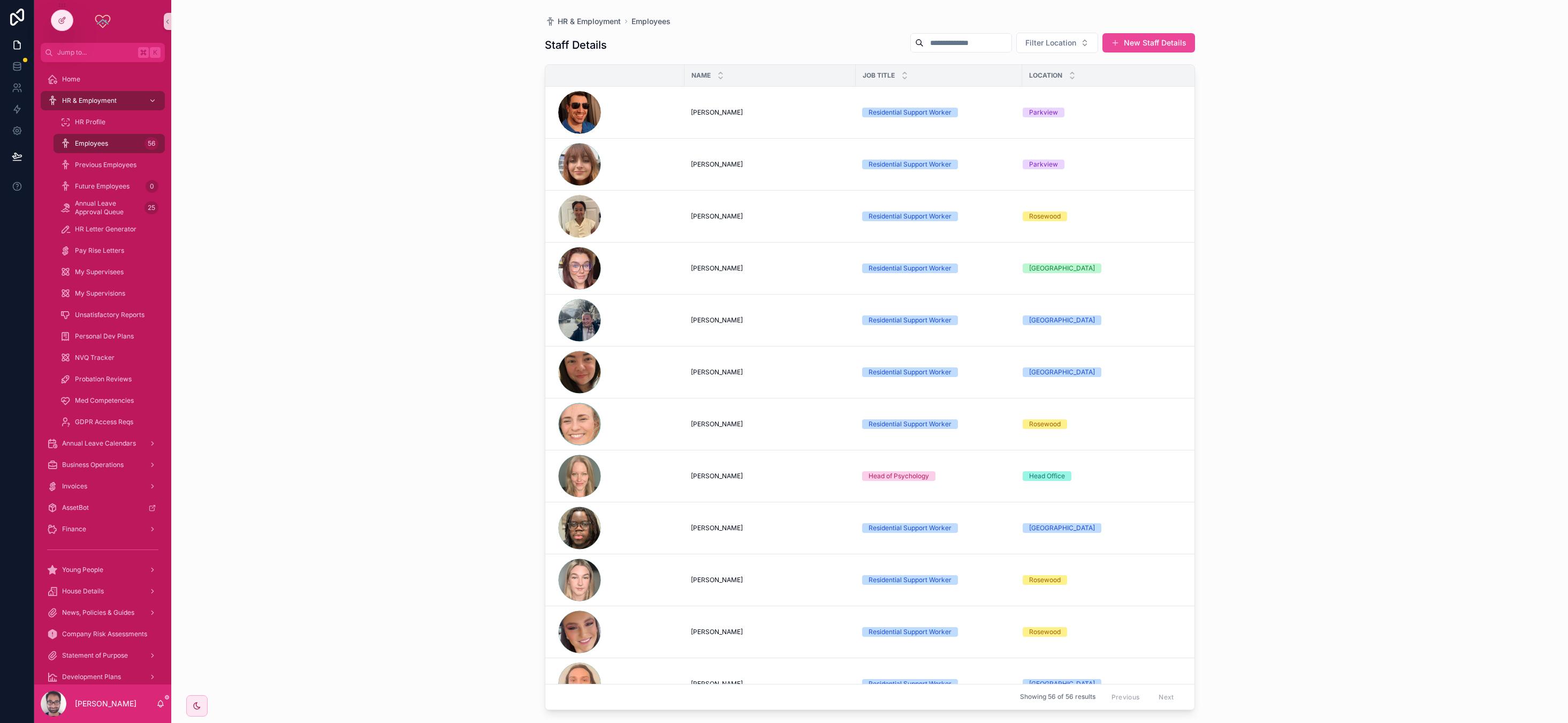
click at [492, 104] on div "HR & Employment Employees Staff Details Filter Location New Staff Details Name …" at bounding box center [869, 361] width 1397 height 723
click at [647, 48] on button "Filter Location" at bounding box center [1057, 42] width 82 height 20
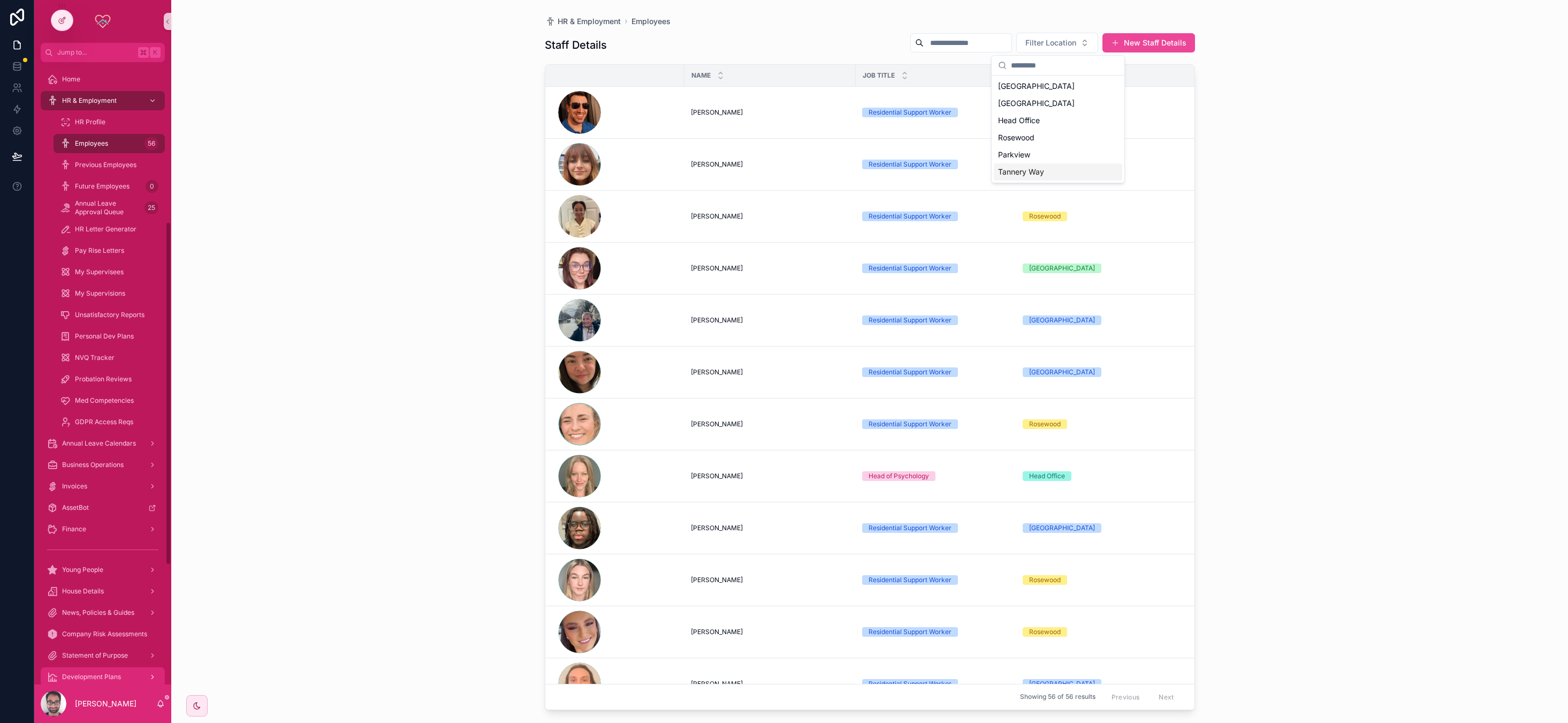
scroll to position [504, 0]
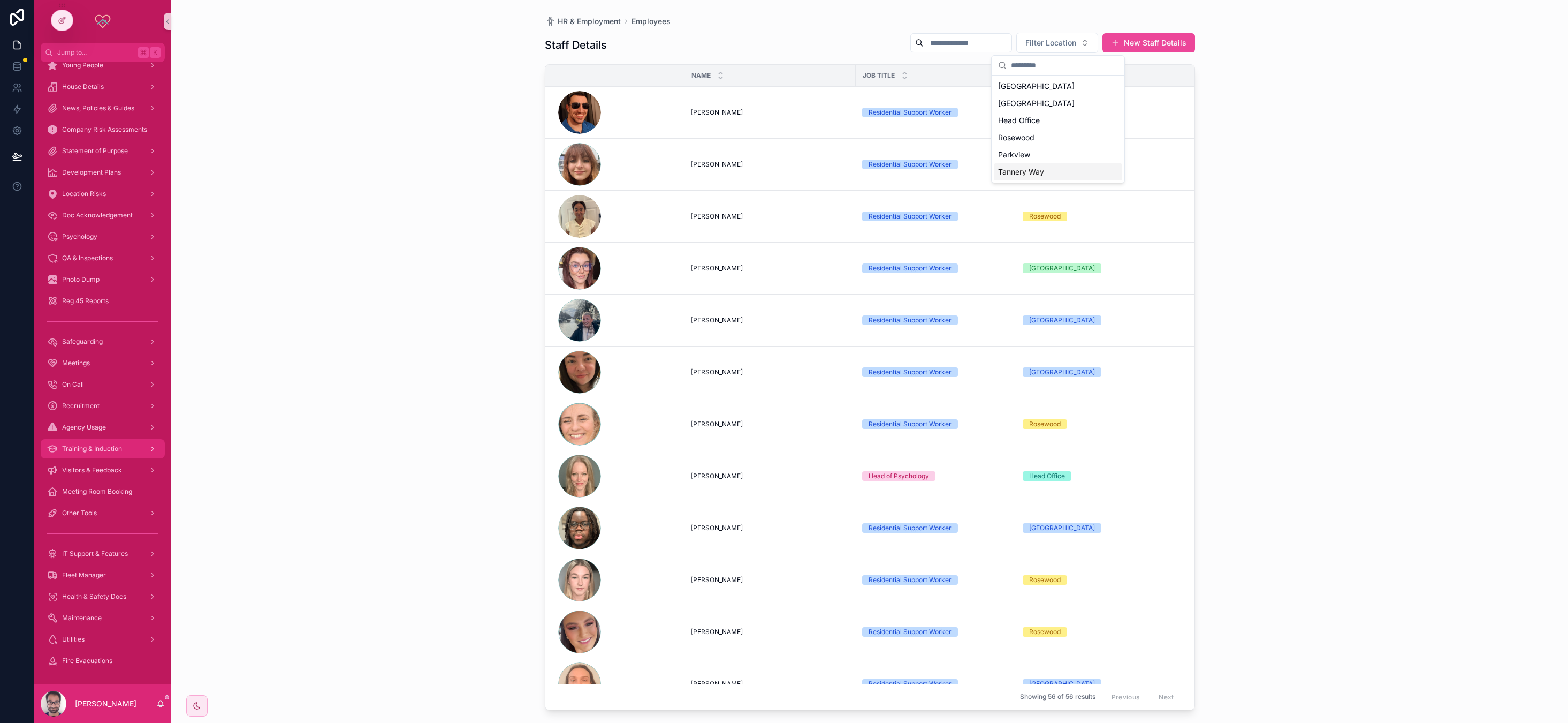
click at [93, 448] on span "Training & Induction" at bounding box center [91, 448] width 60 height 9
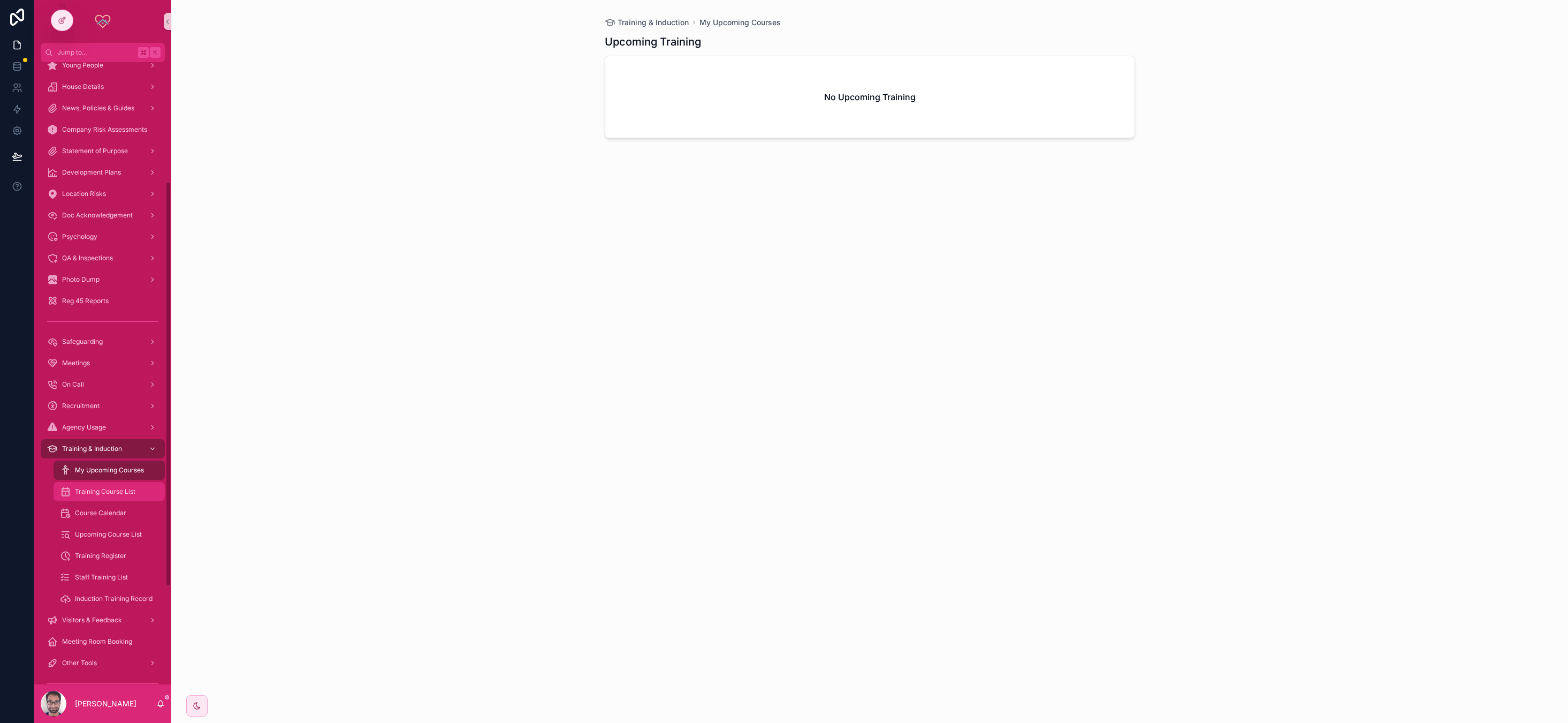
click at [126, 495] on span "Training Course List" at bounding box center [105, 491] width 61 height 9
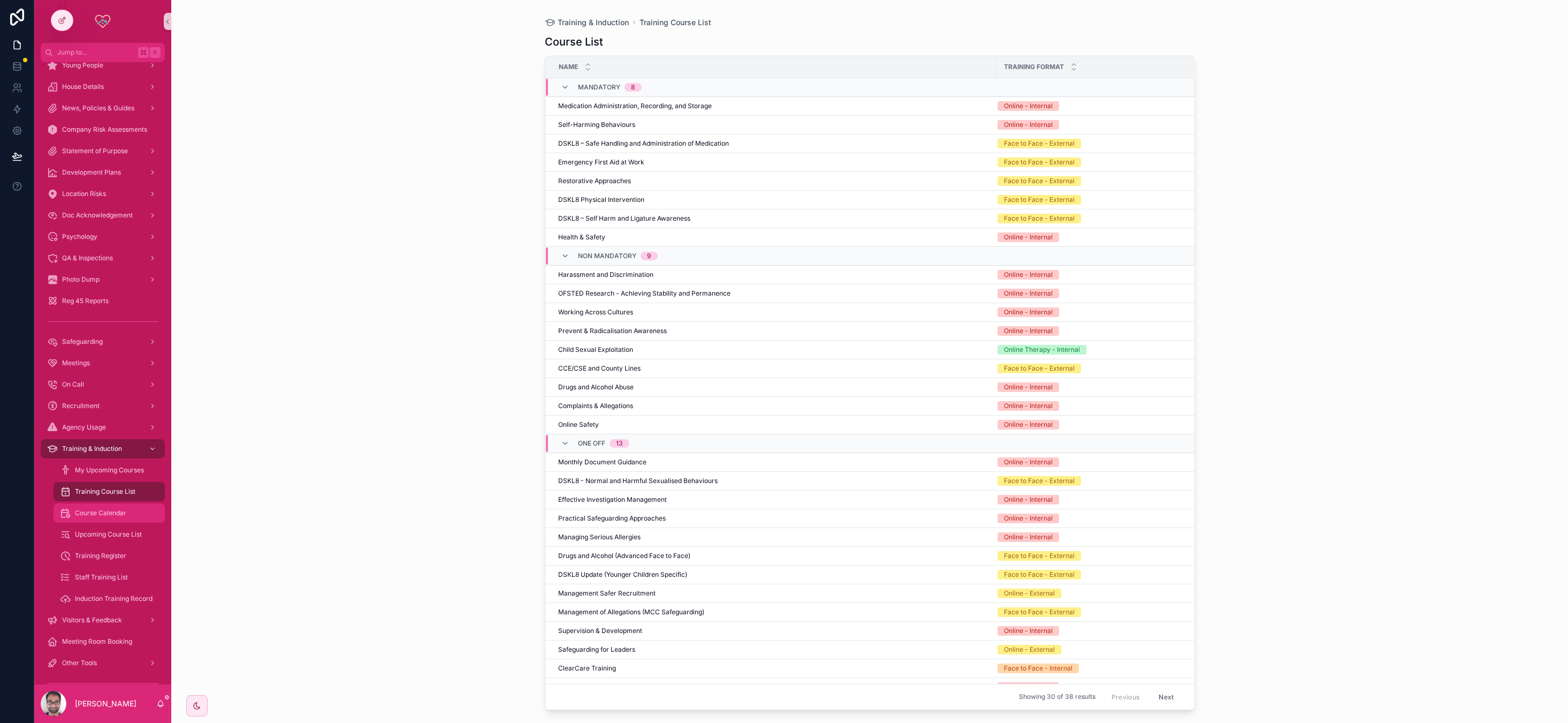
click at [122, 505] on div "Course Calendar" at bounding box center [109, 513] width 99 height 17
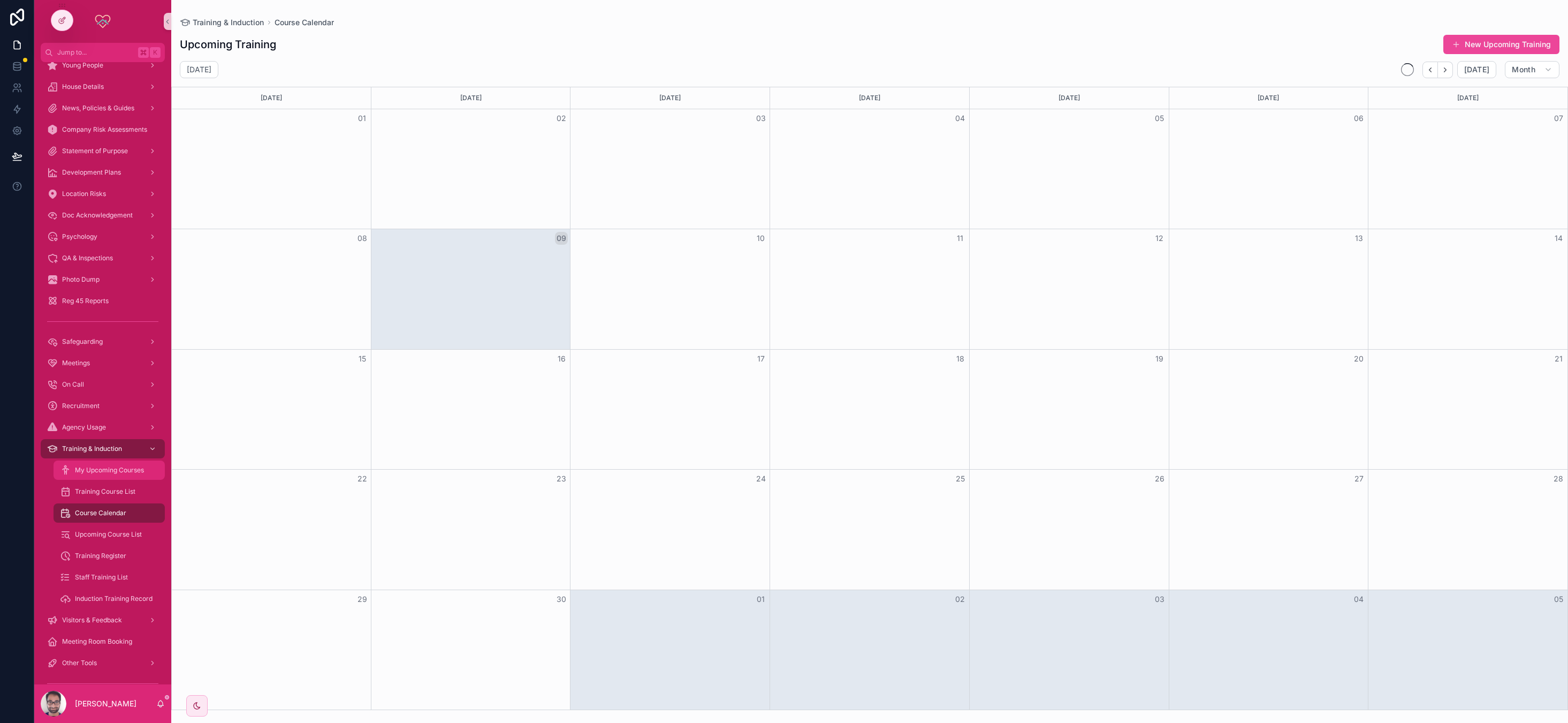
click at [118, 469] on span "My Upcoming Courses" at bounding box center [109, 469] width 69 height 9
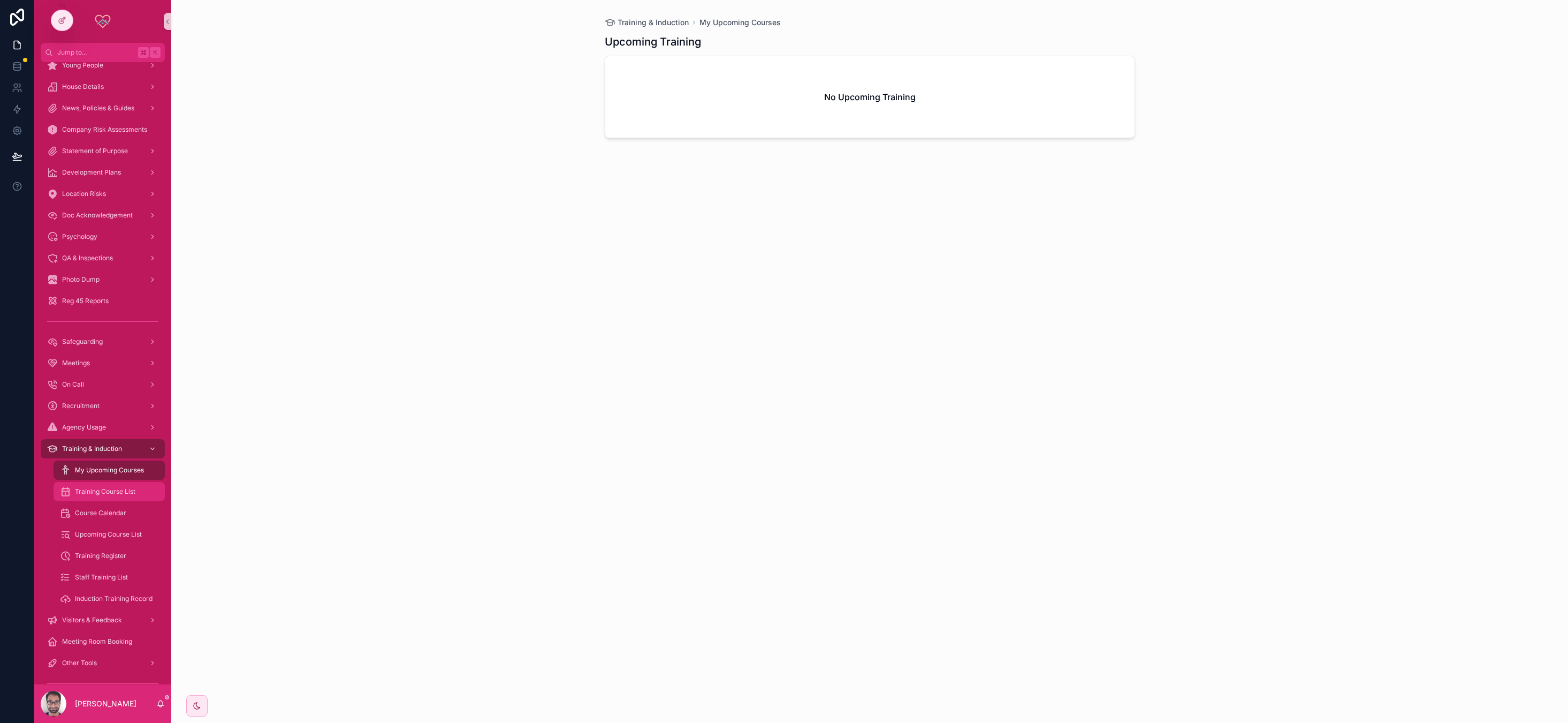
click at [112, 493] on span "Training Course List" at bounding box center [105, 491] width 61 height 9
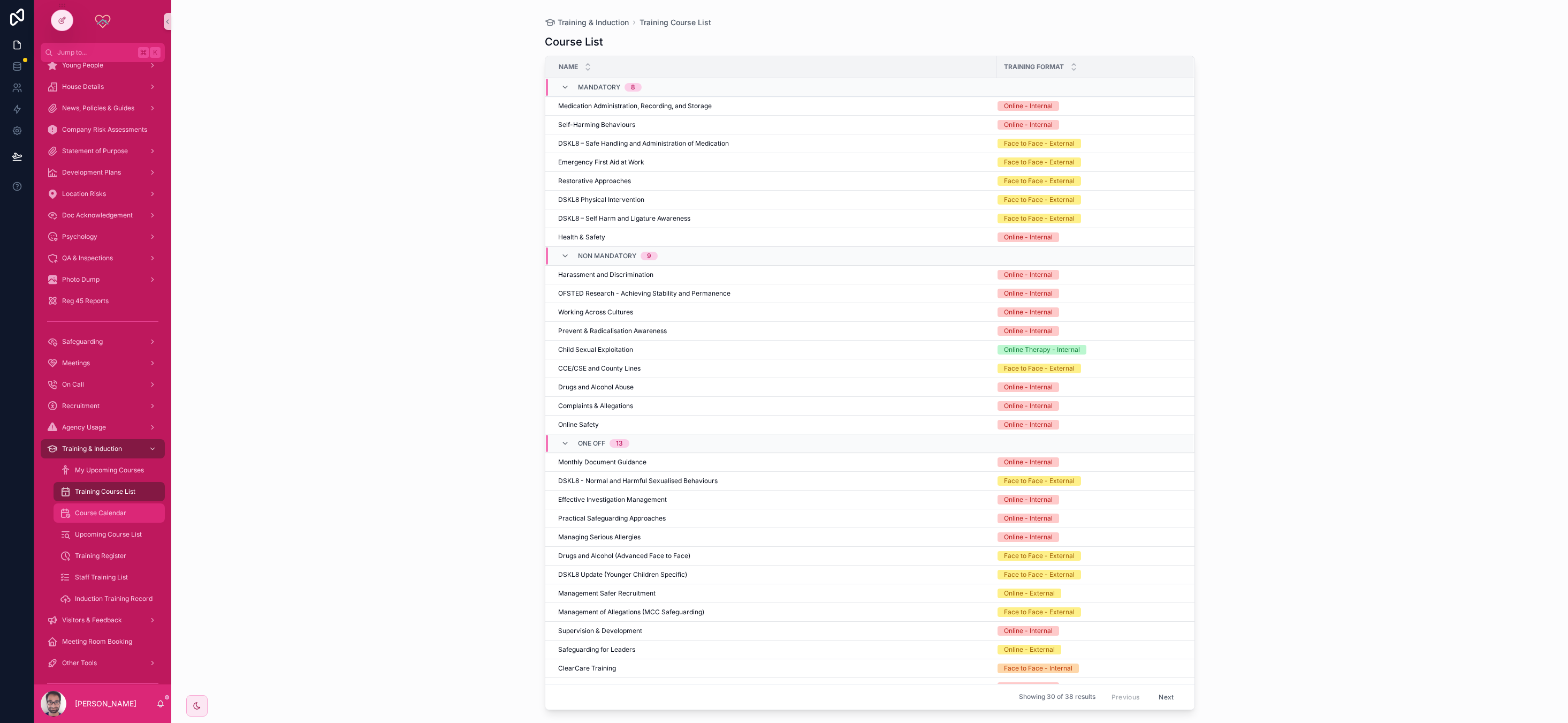
click at [111, 509] on span "Course Calendar" at bounding box center [101, 512] width 51 height 9
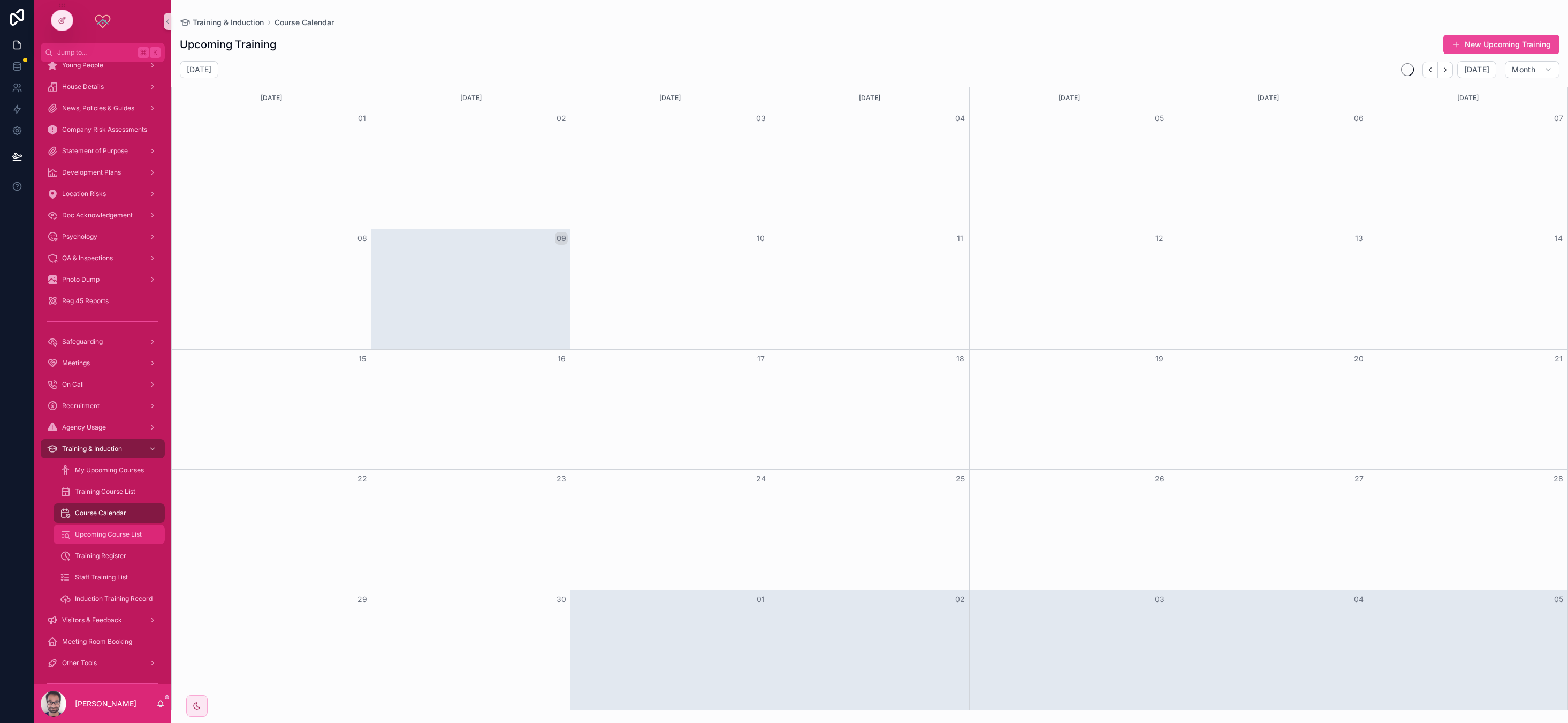
click at [113, 531] on span "Upcoming Course List" at bounding box center [108, 534] width 66 height 9
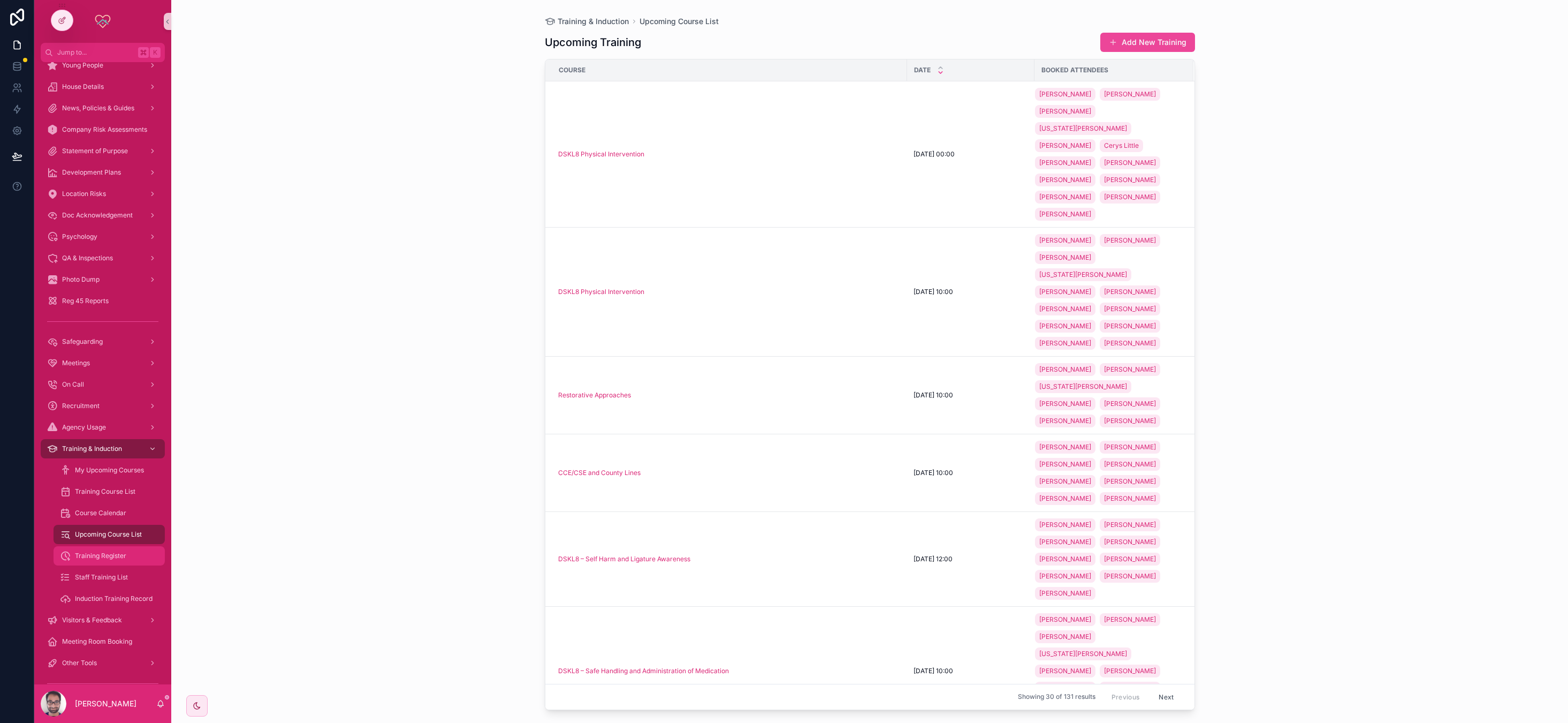
click at [125, 554] on span "Training Register" at bounding box center [101, 555] width 51 height 9
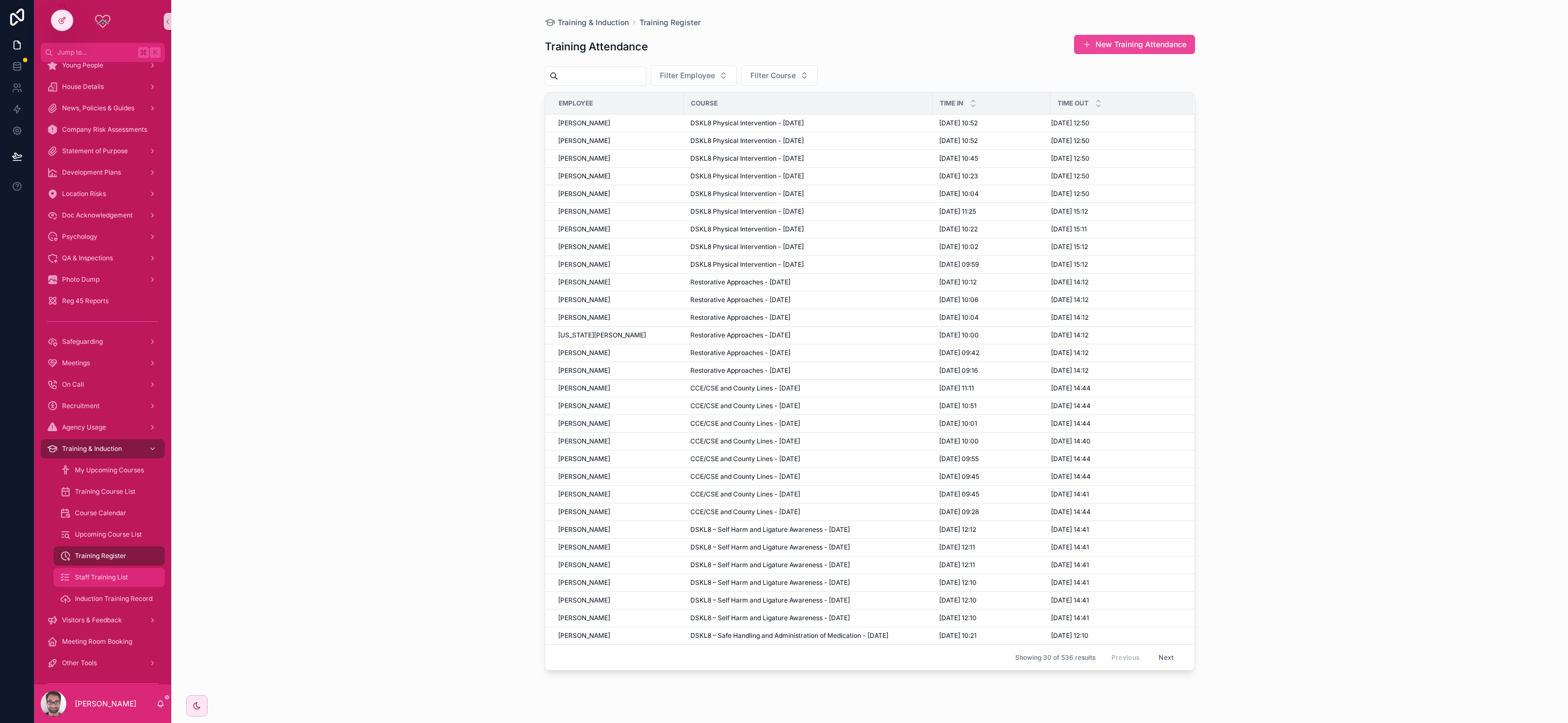
click at [124, 573] on span "Staff Training List" at bounding box center [102, 577] width 53 height 9
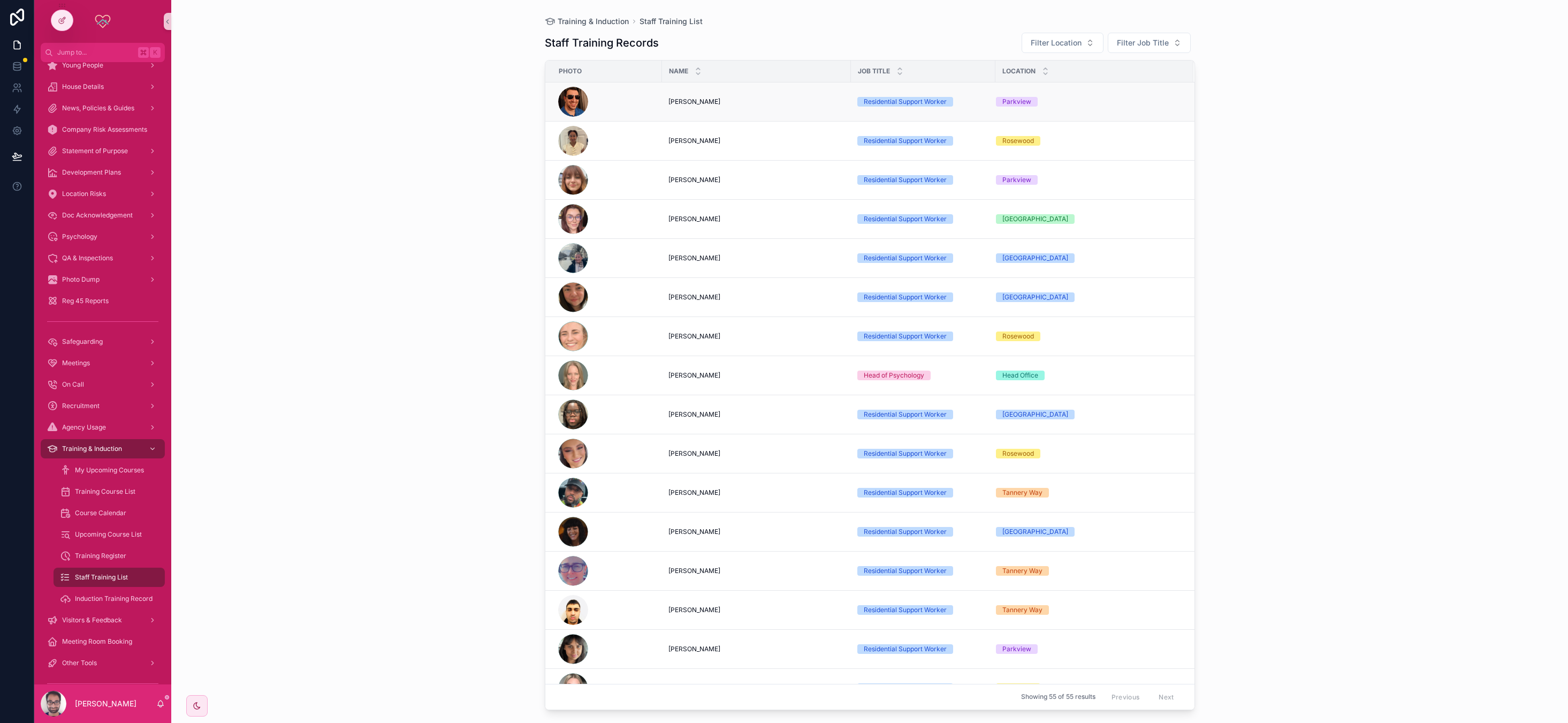
click at [647, 104] on span "[PERSON_NAME]" at bounding box center [694, 102] width 52 height 9
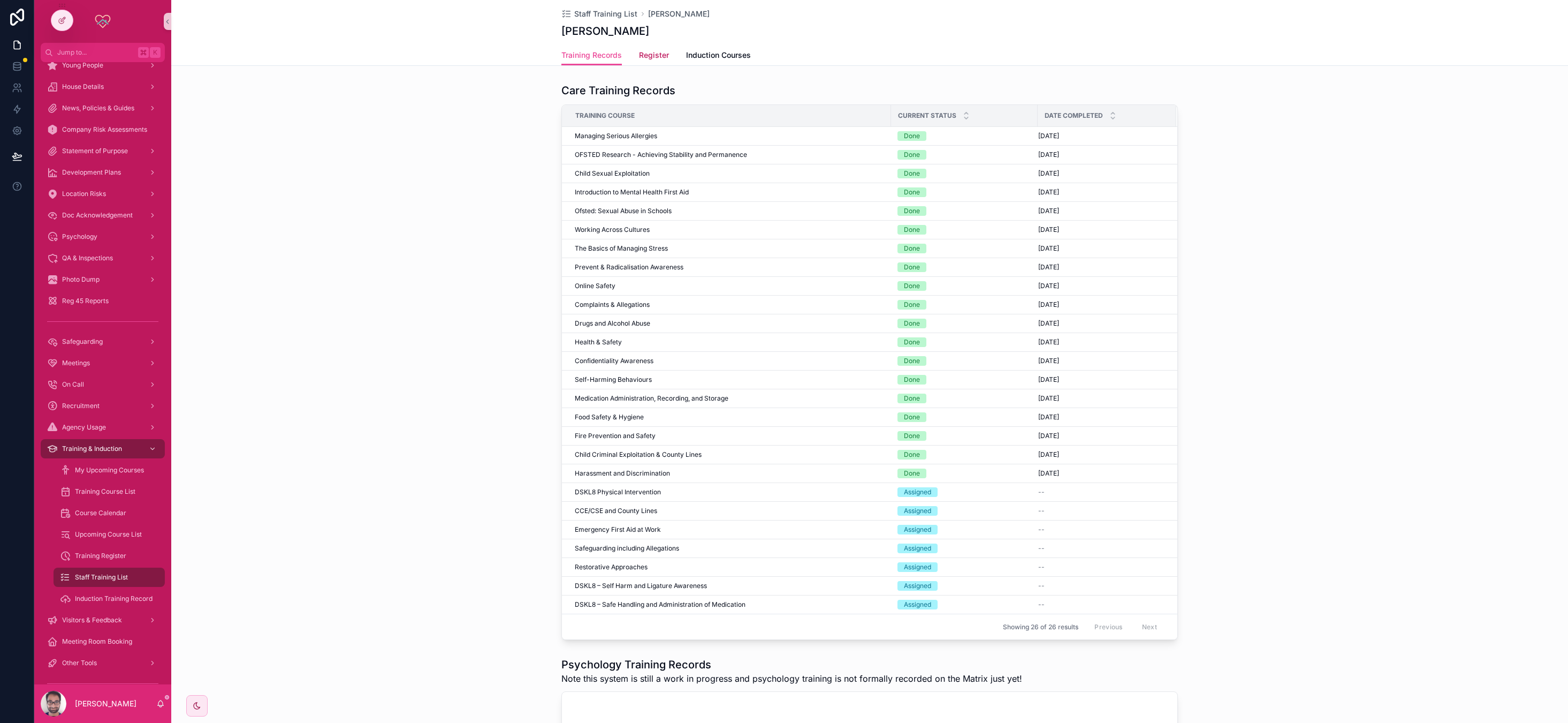
click at [640, 61] on link "Register" at bounding box center [654, 56] width 30 height 22
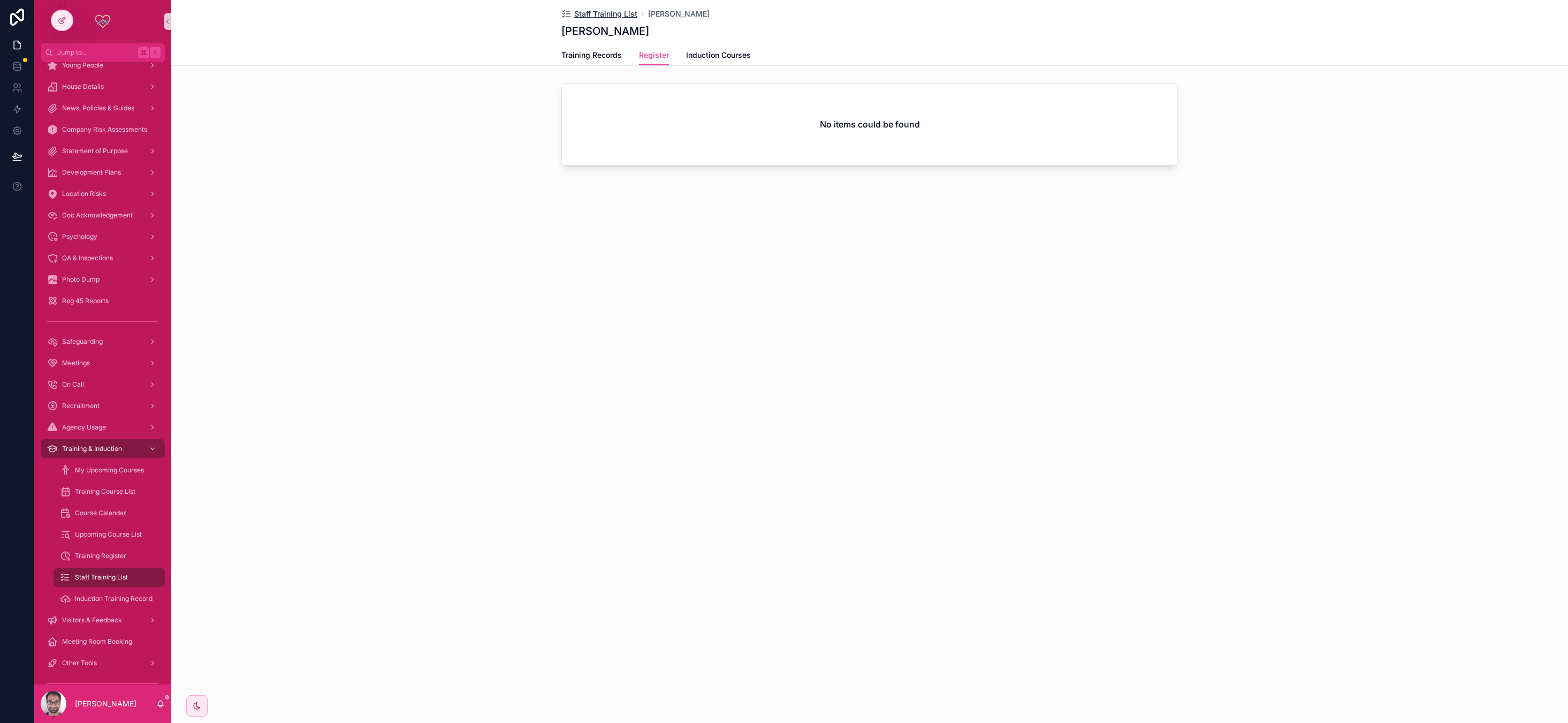
click at [611, 12] on span "Staff Training List" at bounding box center [606, 13] width 63 height 10
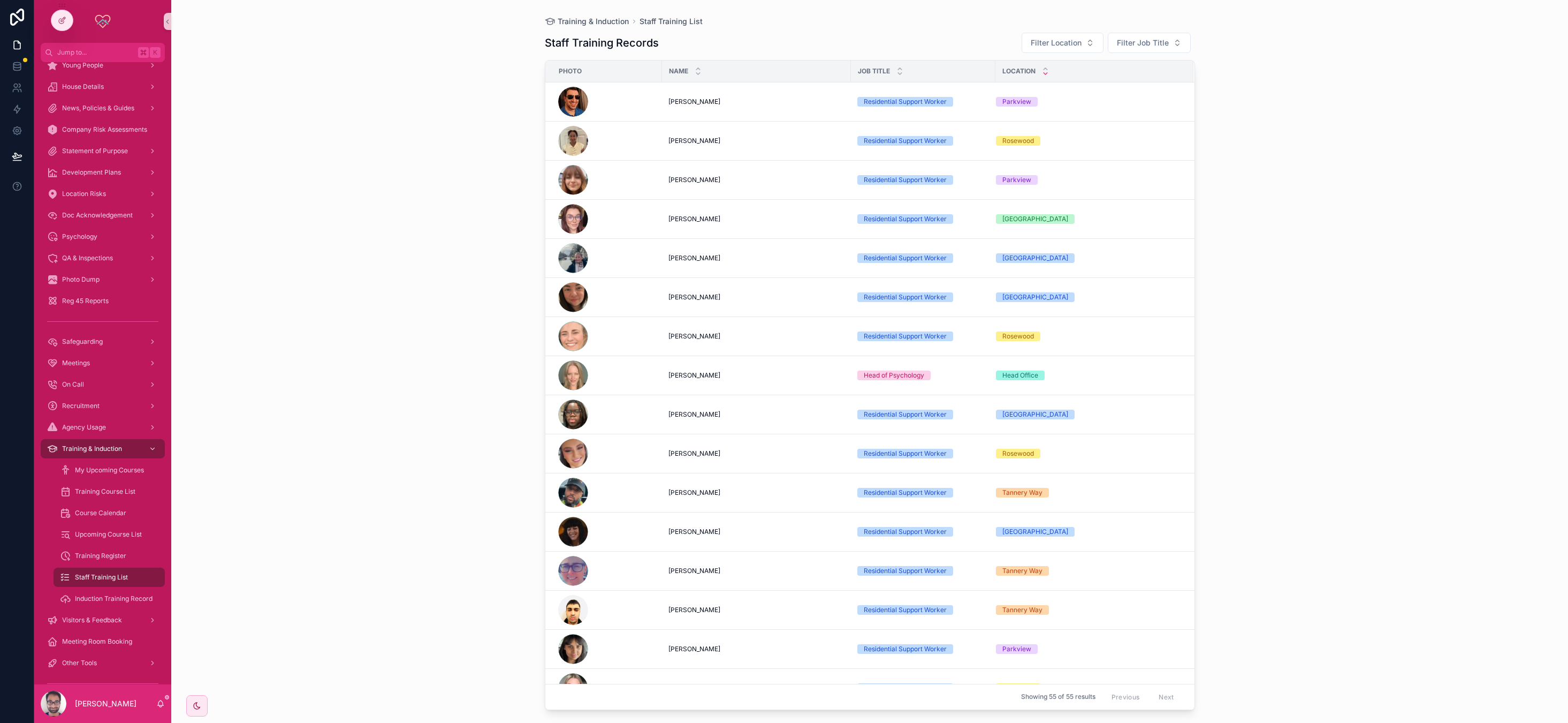
click at [647, 74] on icon "scrollable content" at bounding box center [1045, 73] width 7 height 7
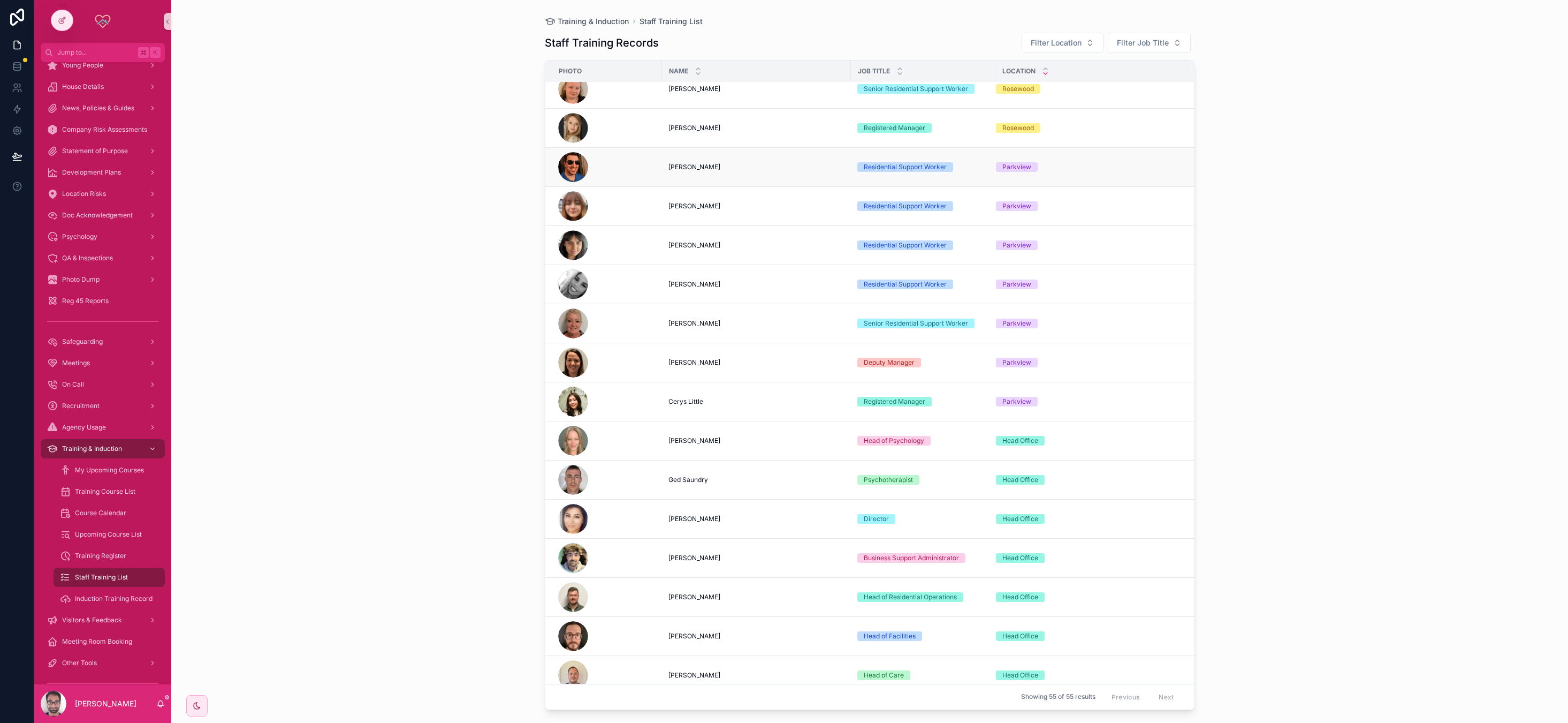
scroll to position [857, 0]
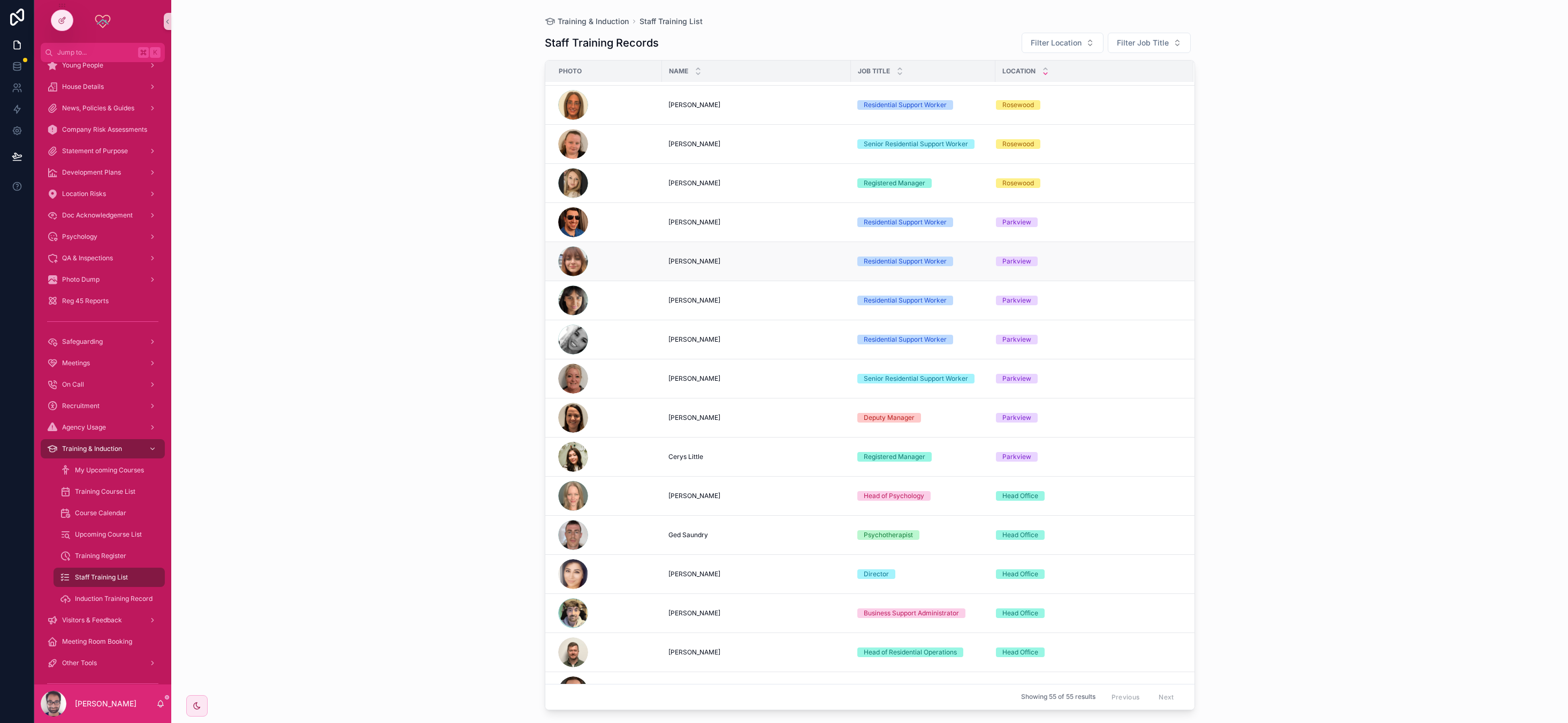
click at [647, 262] on div "[PERSON_NAME] [PERSON_NAME]" at bounding box center [756, 260] width 176 height 9
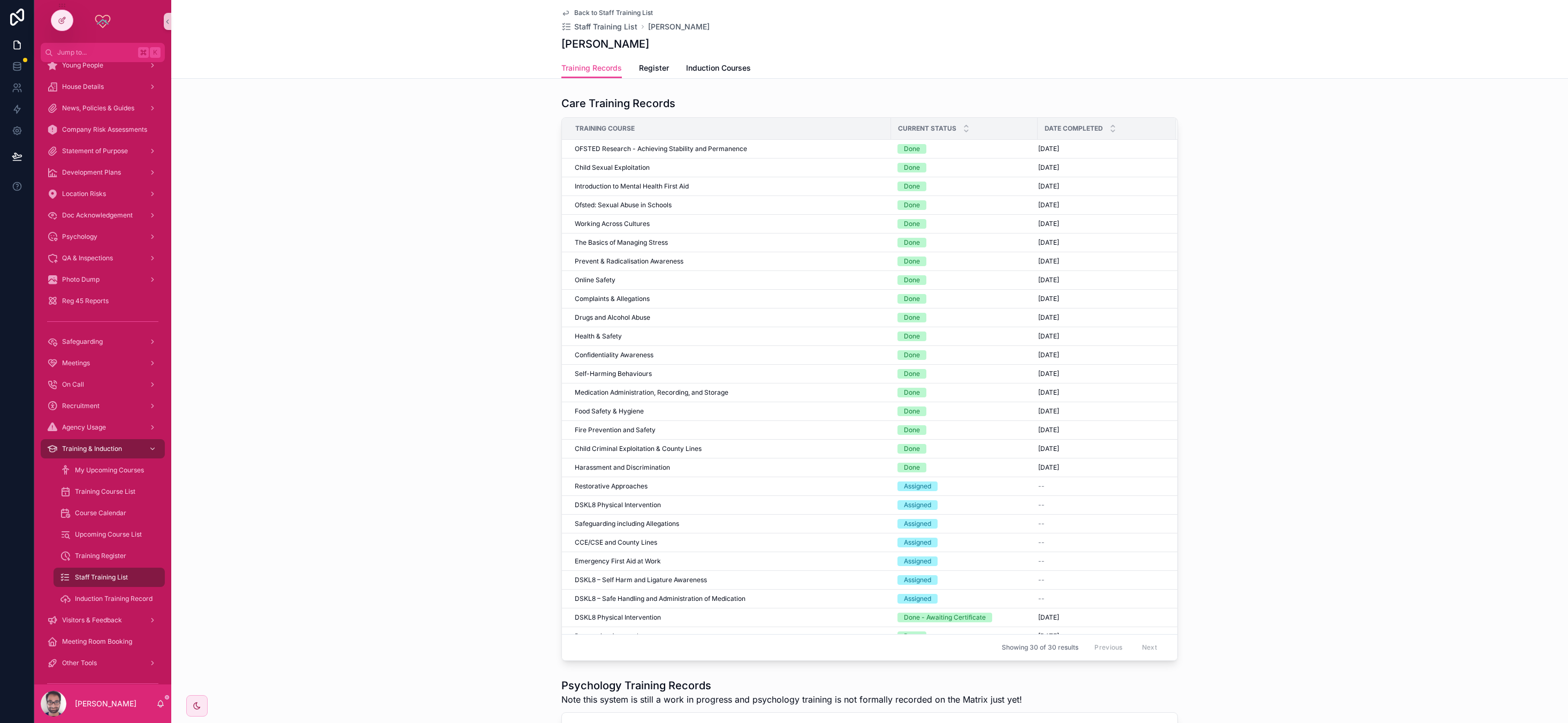
click at [620, 13] on span "Back to Staff Training List" at bounding box center [614, 12] width 79 height 9
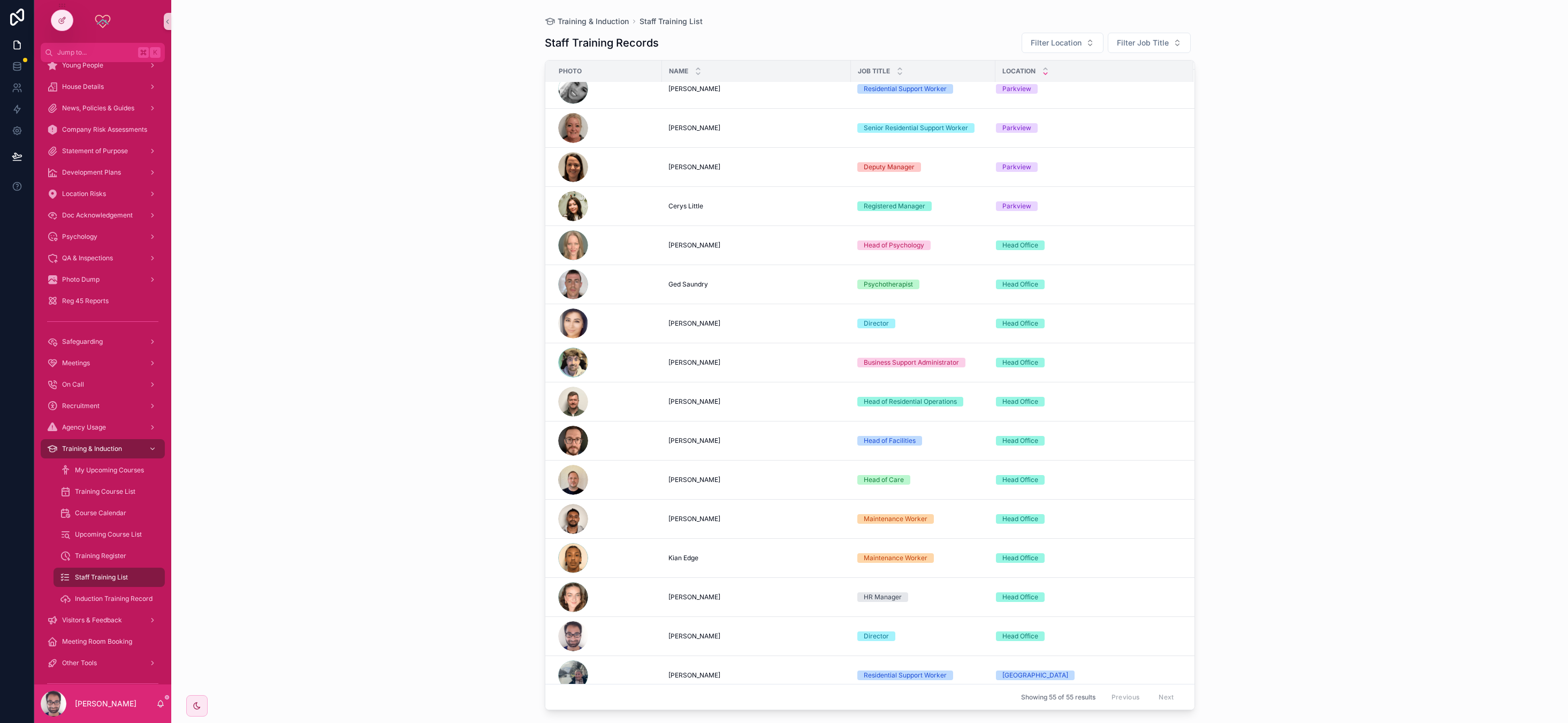
scroll to position [873, 0]
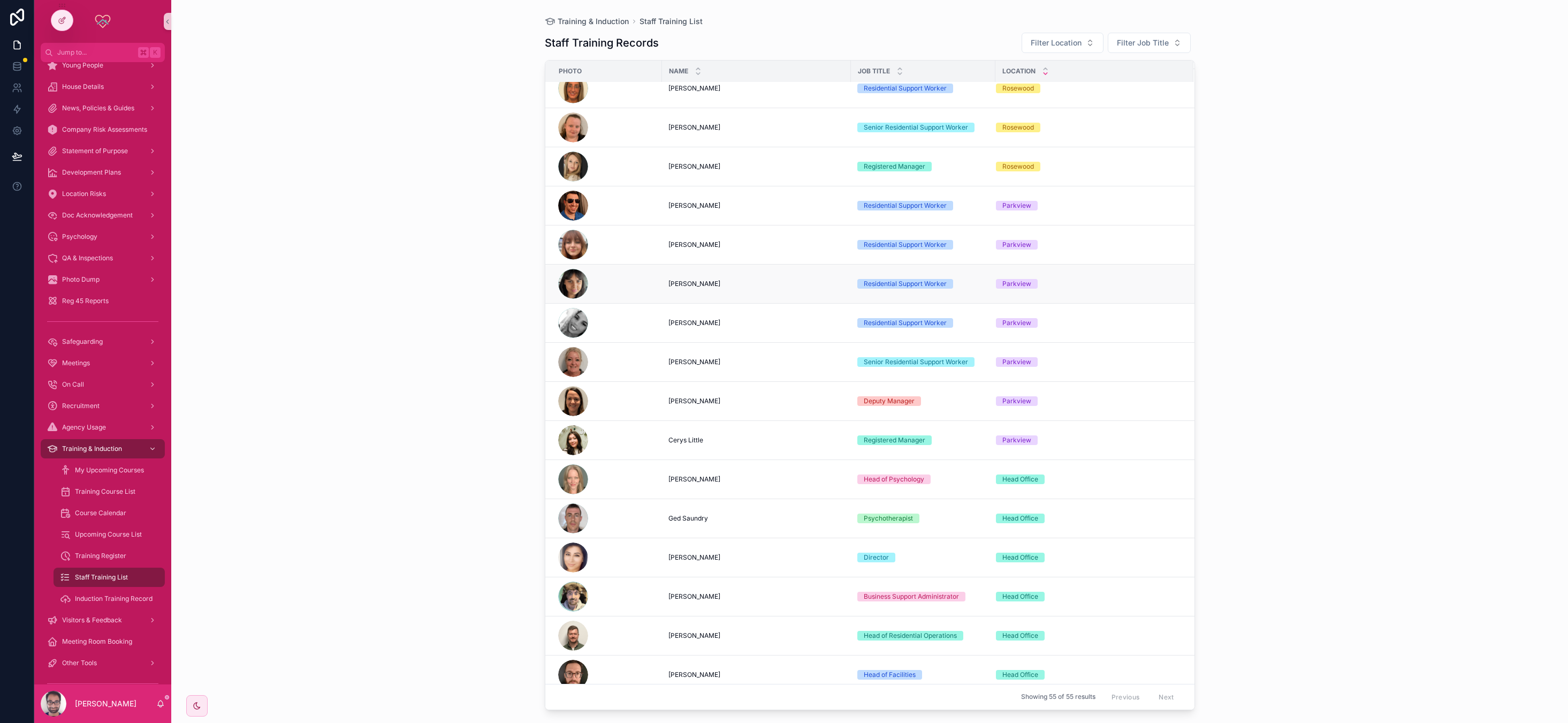
click at [647, 285] on div "[PERSON_NAME] [PERSON_NAME]" at bounding box center [756, 283] width 176 height 9
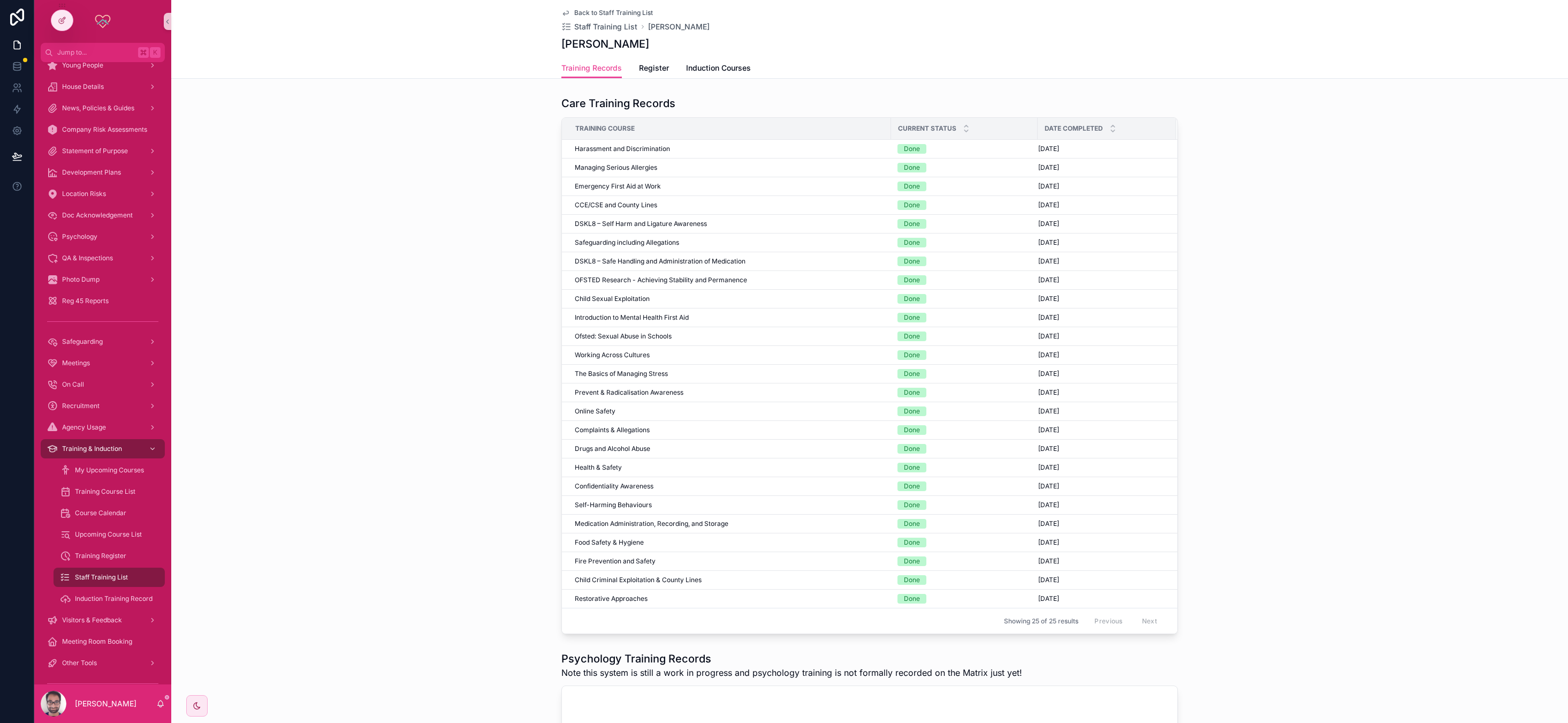
click at [628, 13] on span "Back to Staff Training List" at bounding box center [614, 12] width 79 height 9
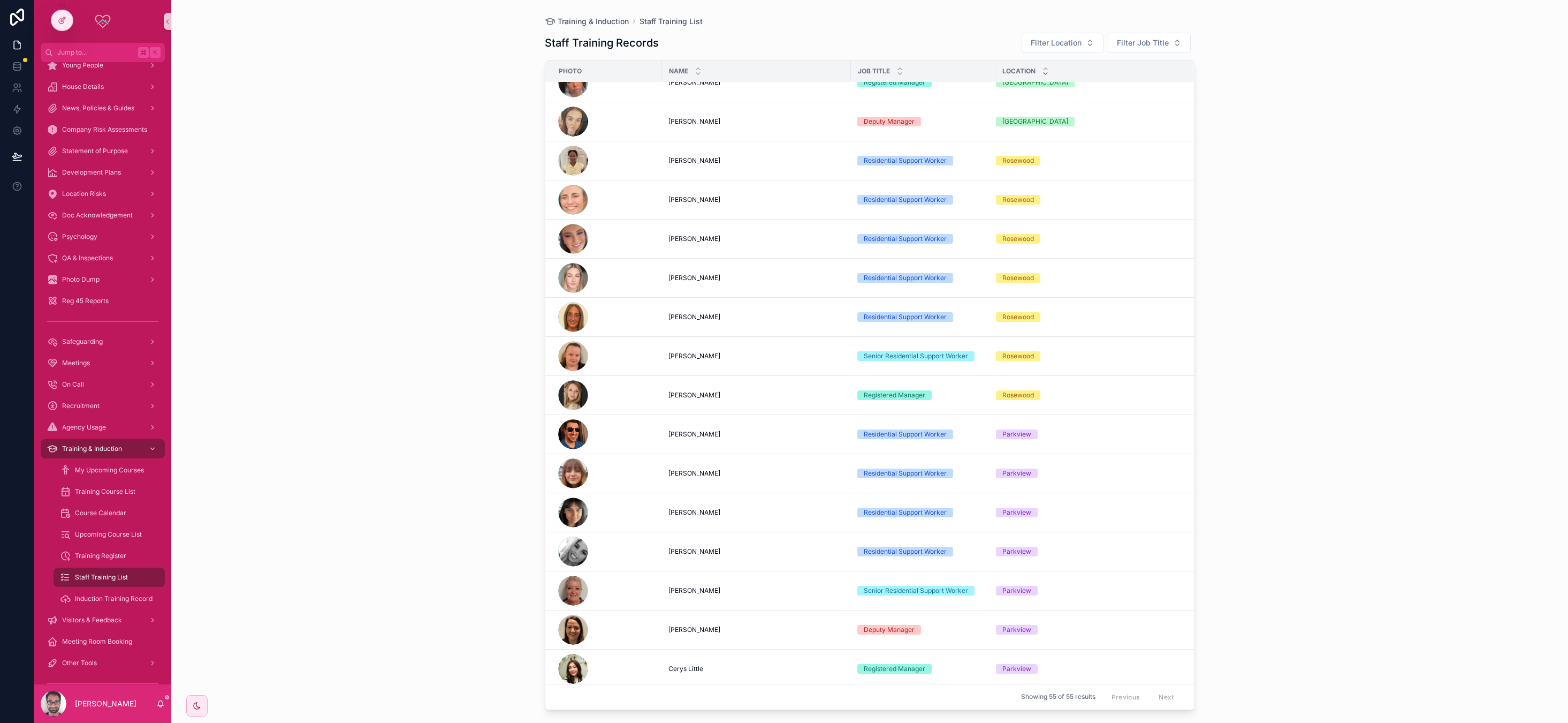
scroll to position [699, 0]
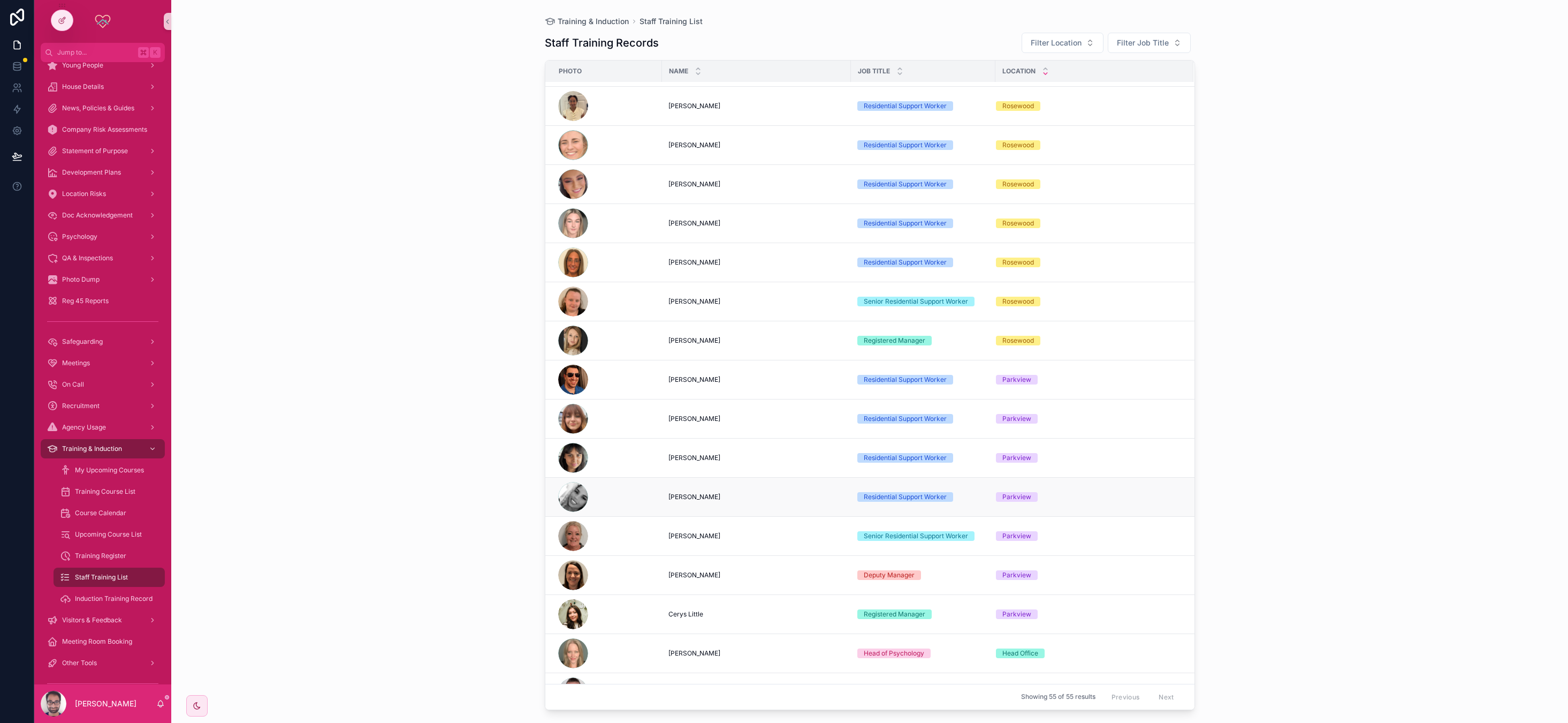
click at [647, 495] on div "[PERSON_NAME] [PERSON_NAME]" at bounding box center [756, 496] width 176 height 9
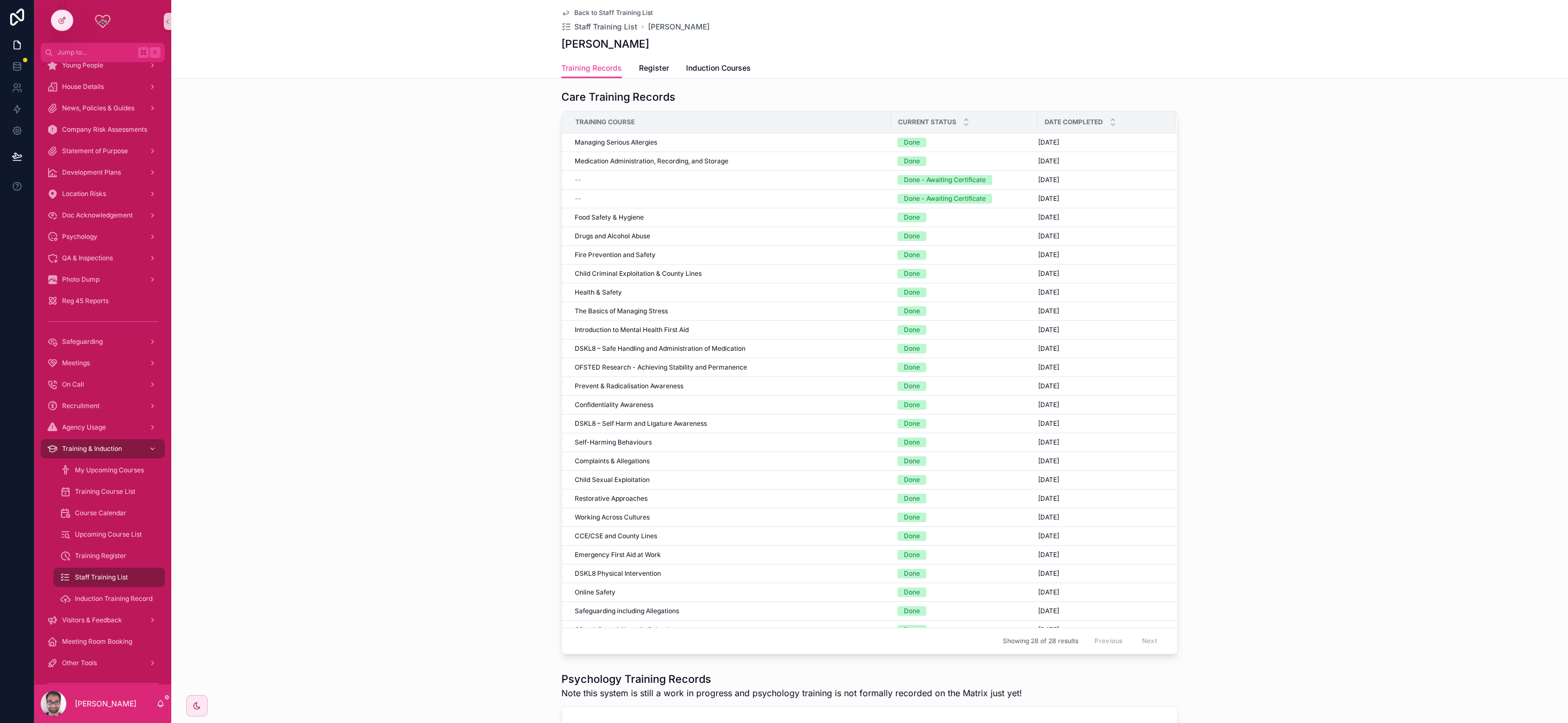
click at [624, 11] on span "Back to Staff Training List" at bounding box center [614, 12] width 79 height 9
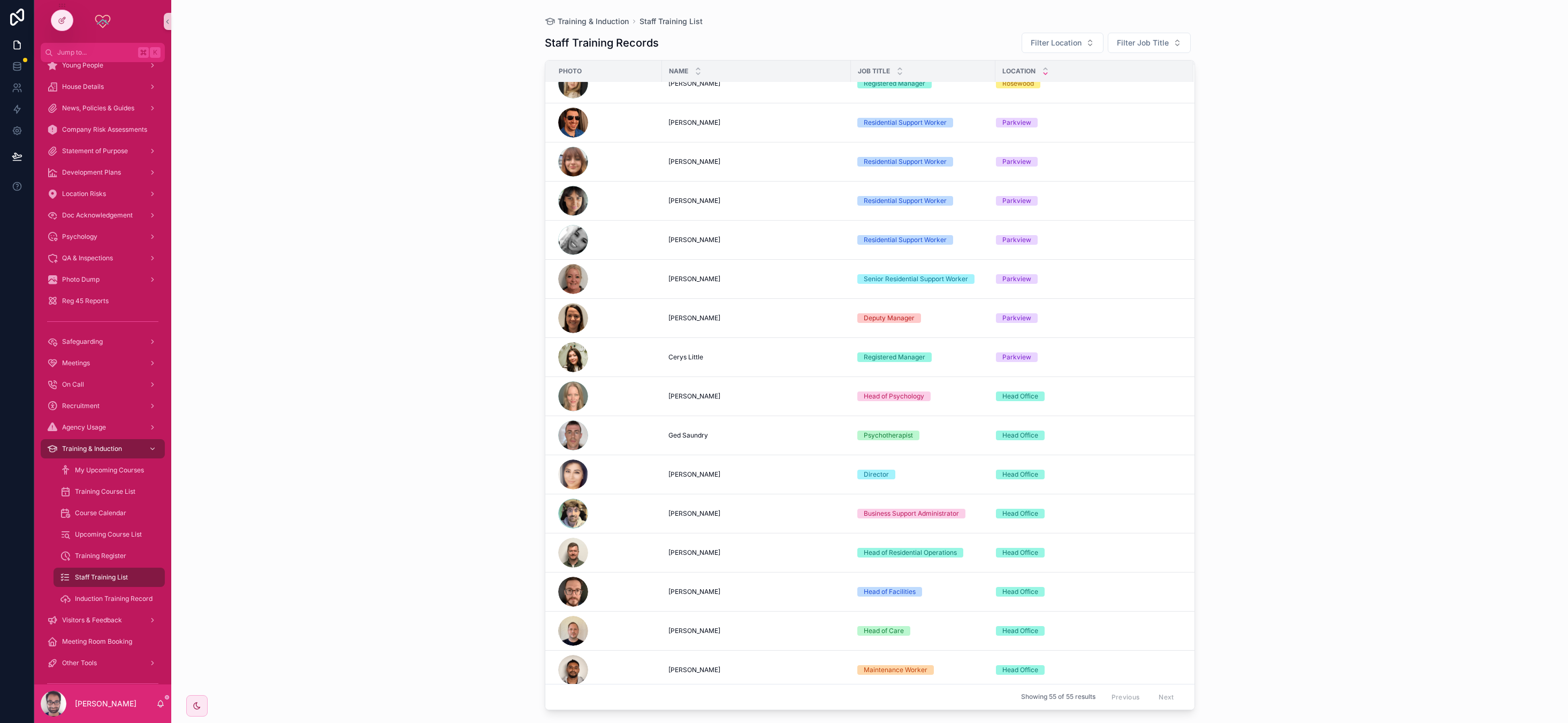
scroll to position [839, 0]
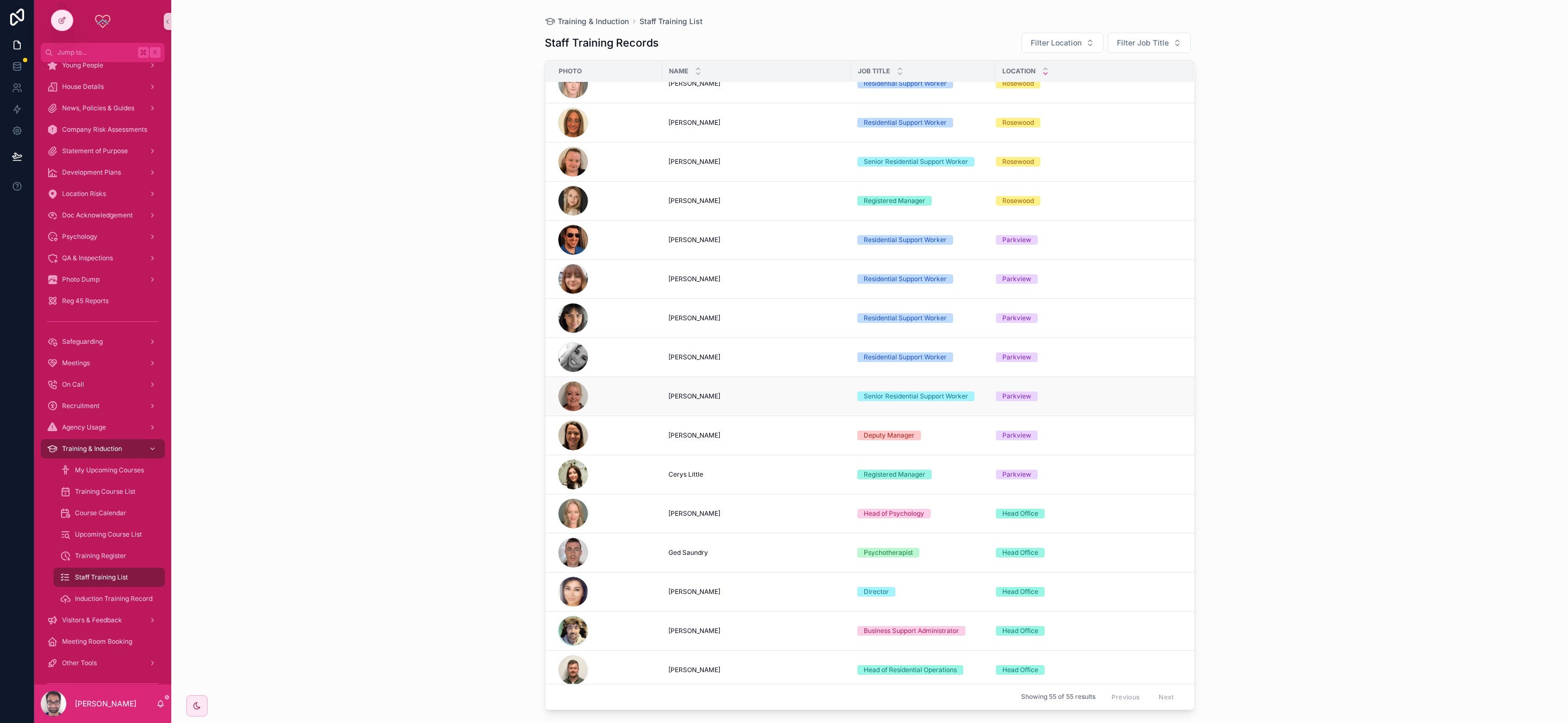
click at [647, 394] on div "[PERSON_NAME] [PERSON_NAME]" at bounding box center [756, 395] width 176 height 9
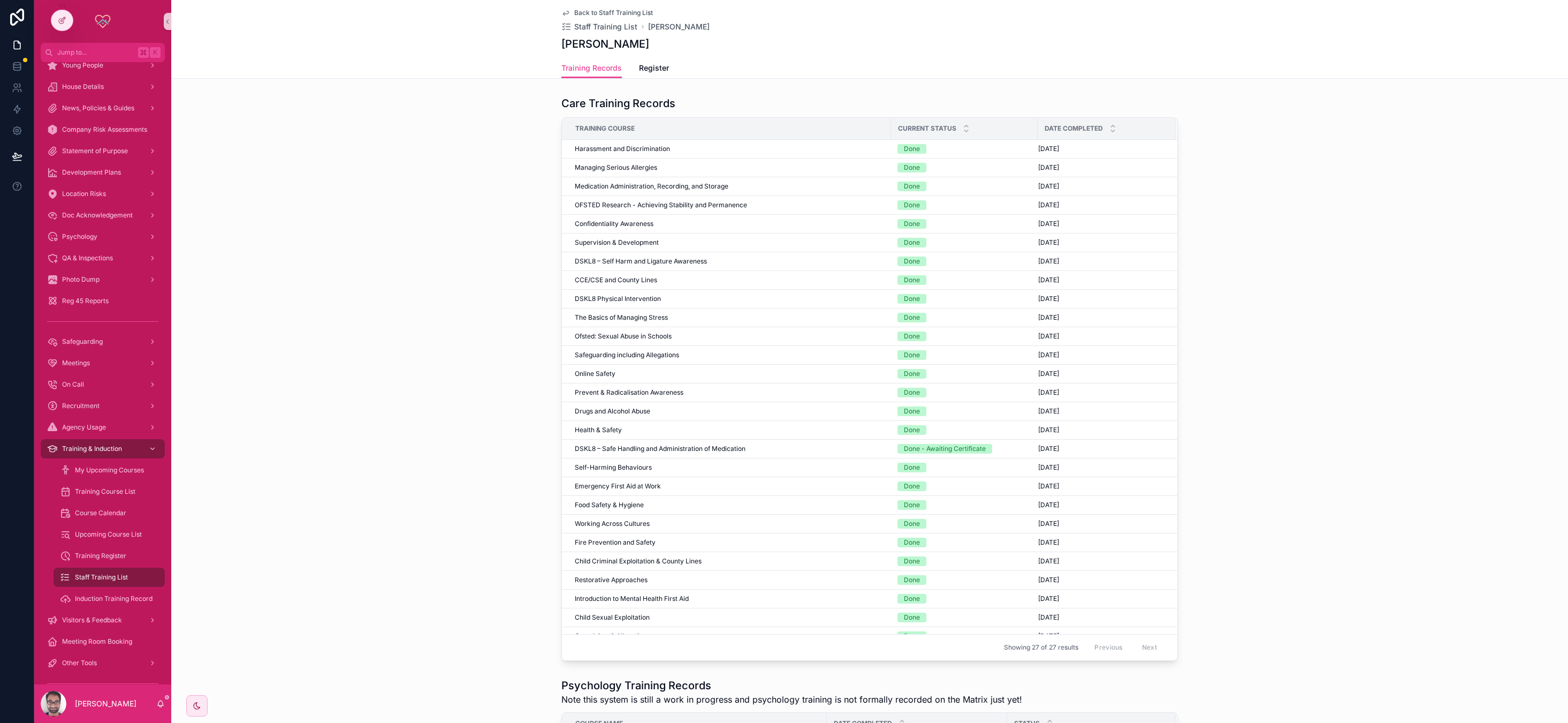
click at [480, 230] on div "Care Training Records Training Course Current Status Date Completed Harassment …" at bounding box center [869, 377] width 1397 height 573
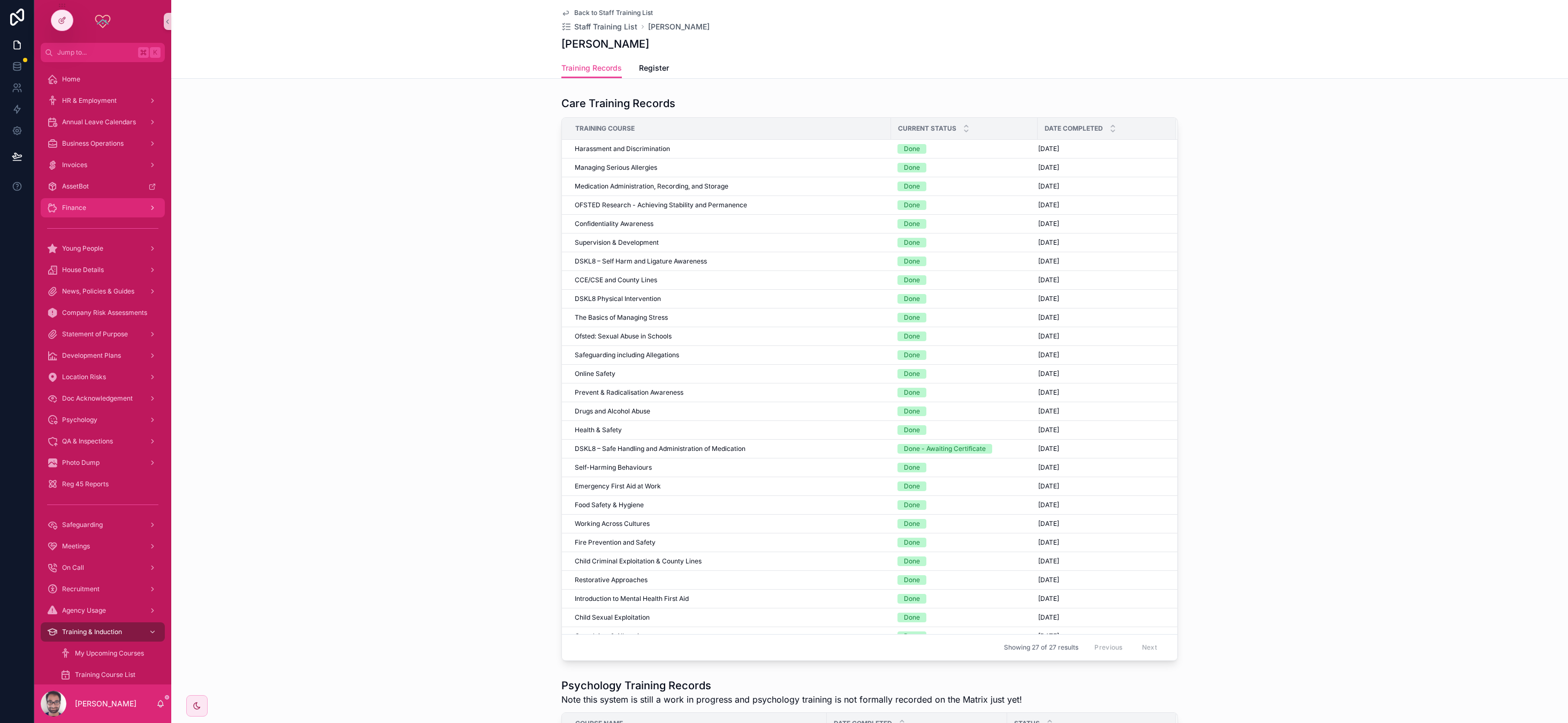
click at [87, 205] on div "Finance" at bounding box center [103, 208] width 111 height 17
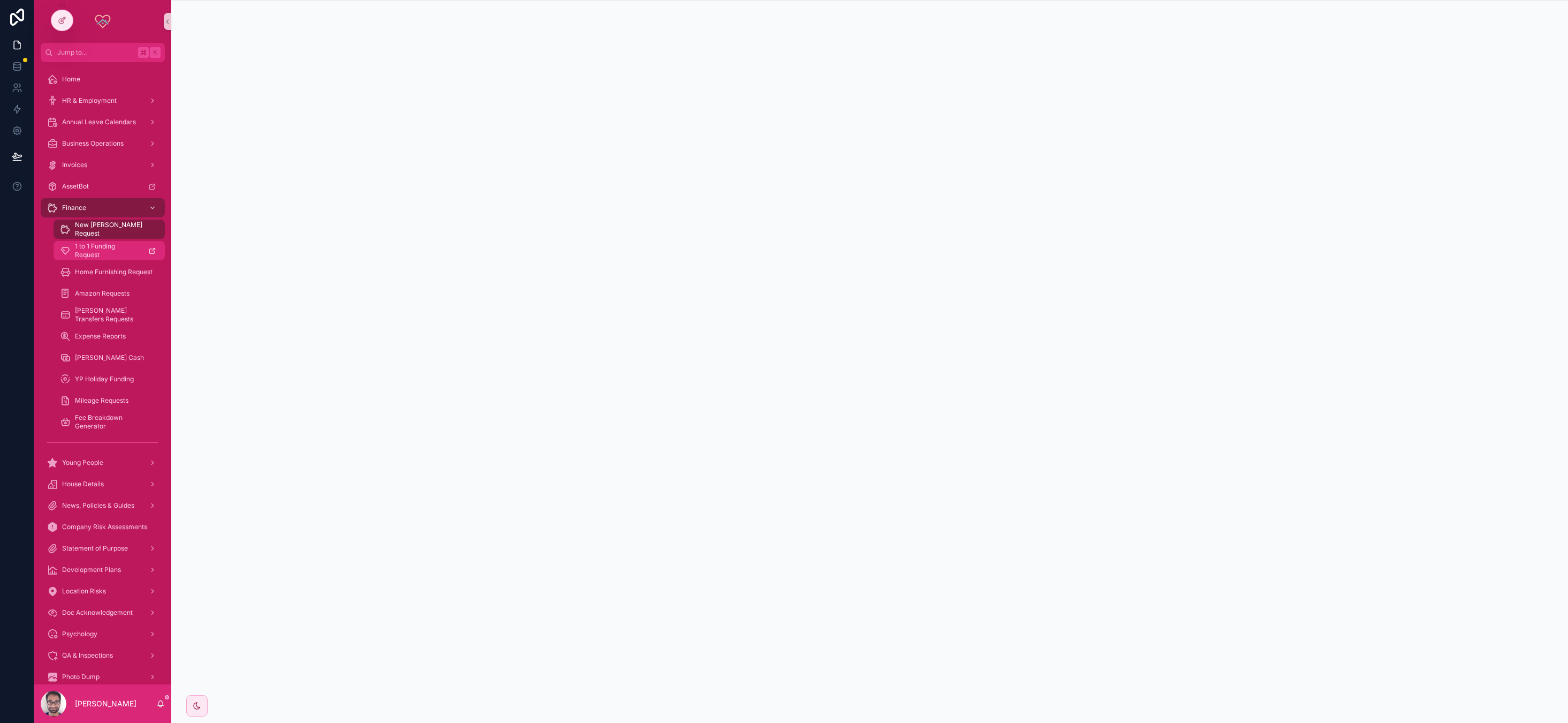
click at [108, 256] on span "1 to 1 Funding Request" at bounding box center [107, 251] width 65 height 17
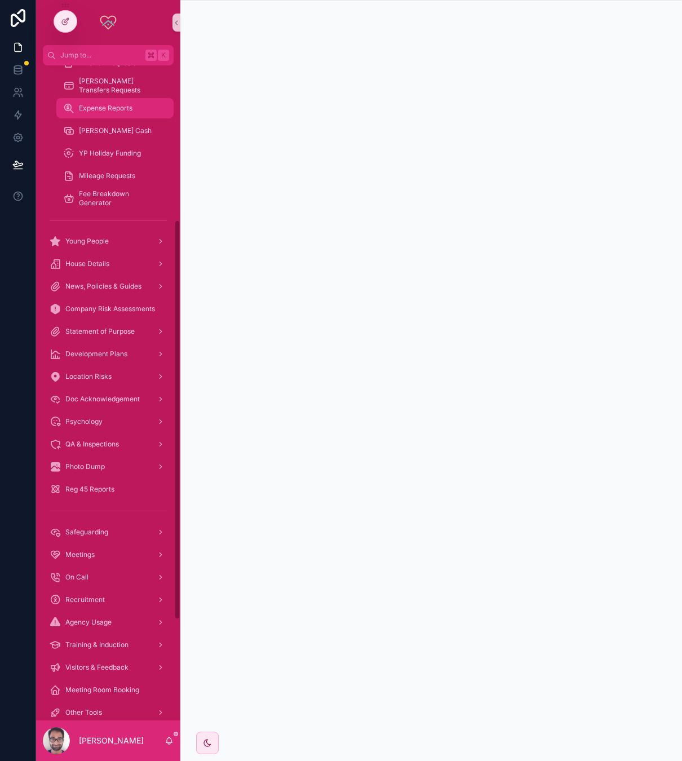
scroll to position [418, 0]
